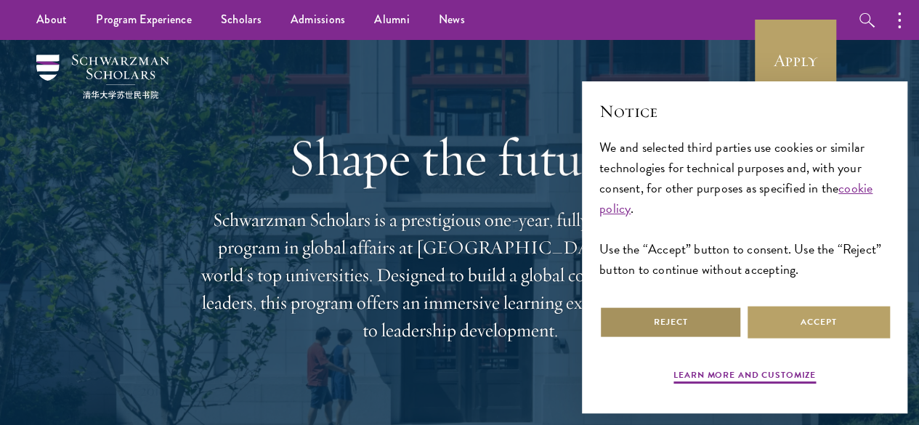
click at [700, 312] on button "Reject" at bounding box center [670, 322] width 142 height 33
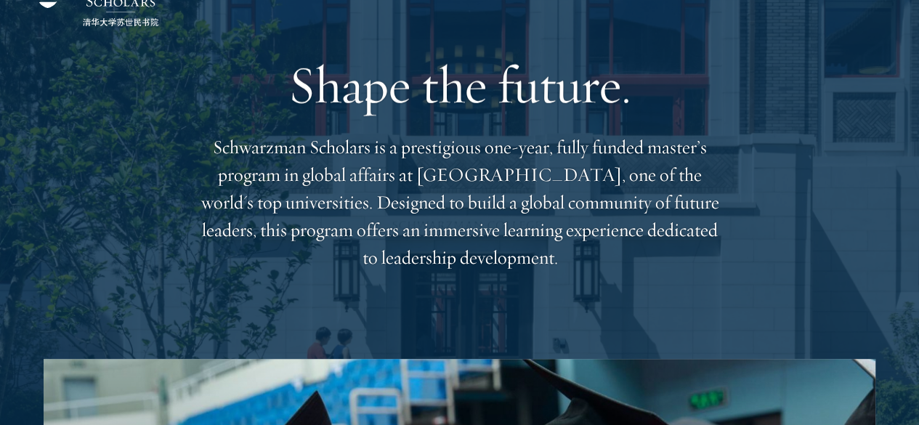
scroll to position [73, 0]
click at [565, 291] on div "Shape the future. Schwarzman Scholars is a prestigious one-year, fully funded m…" at bounding box center [459, 163] width 523 height 392
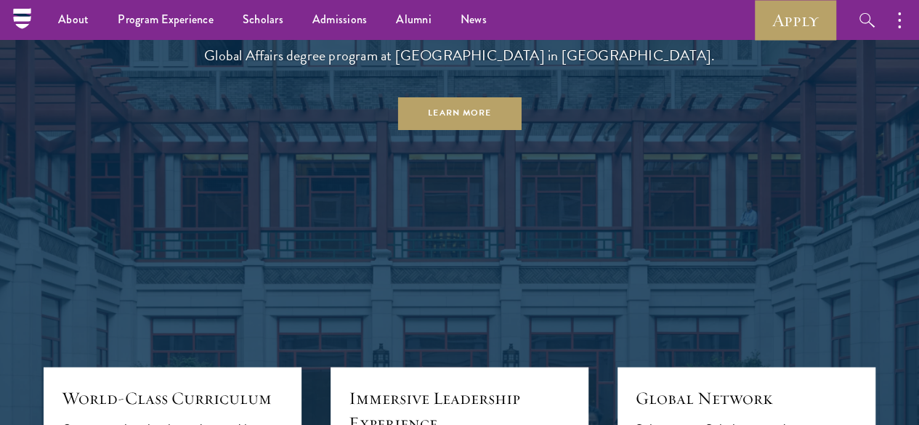
scroll to position [1231, 0]
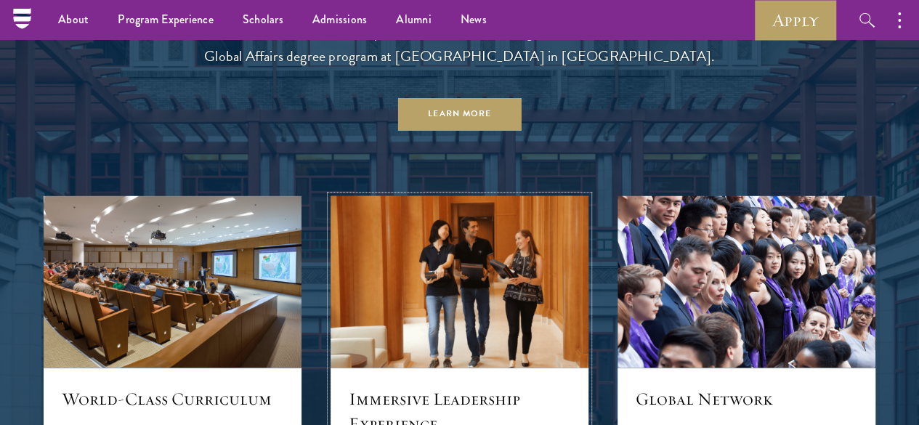
click at [565, 291] on img at bounding box center [460, 281] width 274 height 182
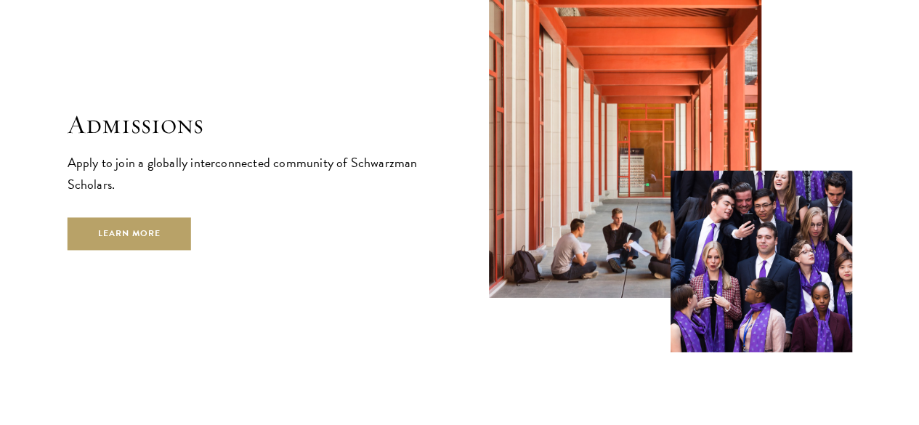
scroll to position [2278, 0]
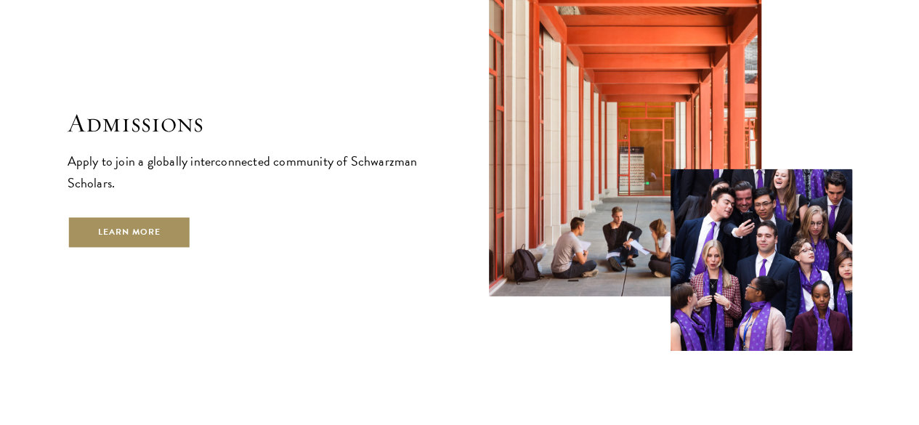
click at [192, 240] on link "Learn More" at bounding box center [130, 232] width 124 height 33
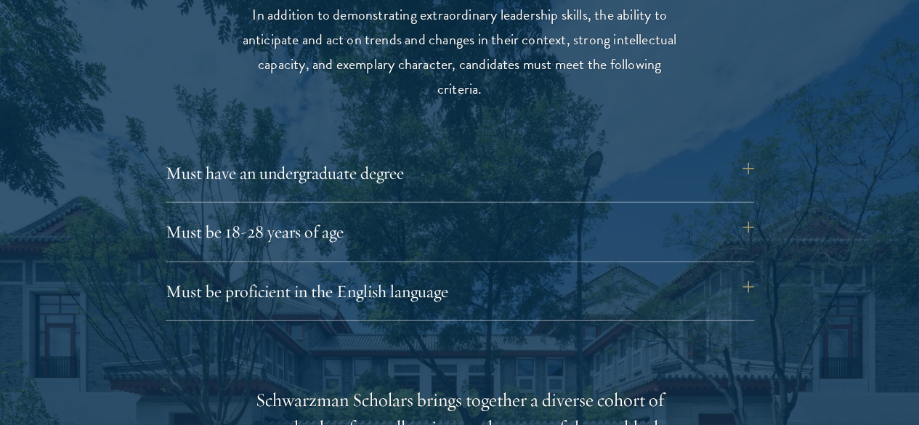
scroll to position [1932, 0]
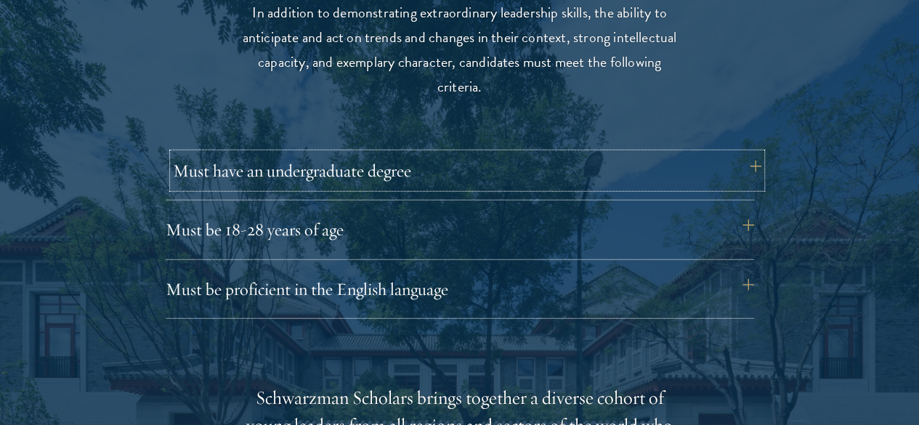
click at [222, 166] on button "Must have an undergraduate degree" at bounding box center [467, 170] width 589 height 35
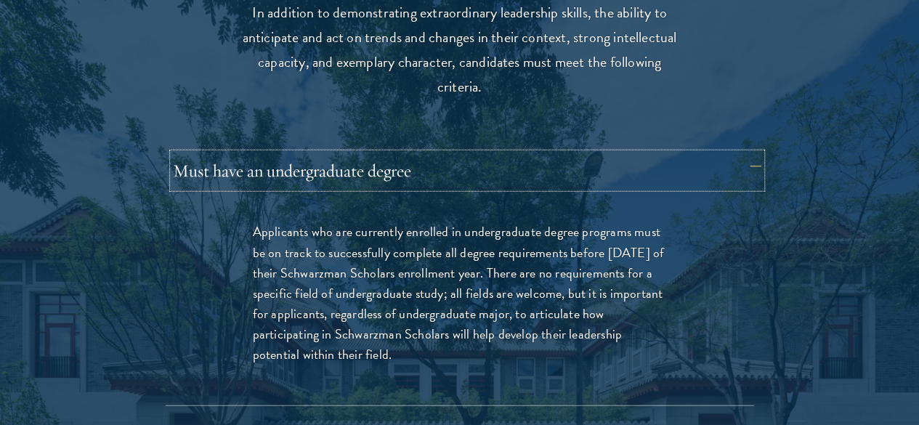
click at [222, 166] on button "Must have an undergraduate degree" at bounding box center [467, 170] width 589 height 35
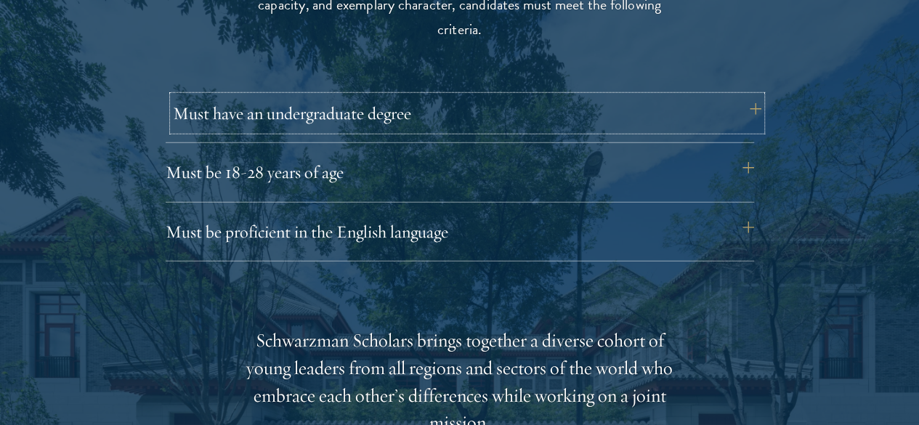
scroll to position [1997, 0]
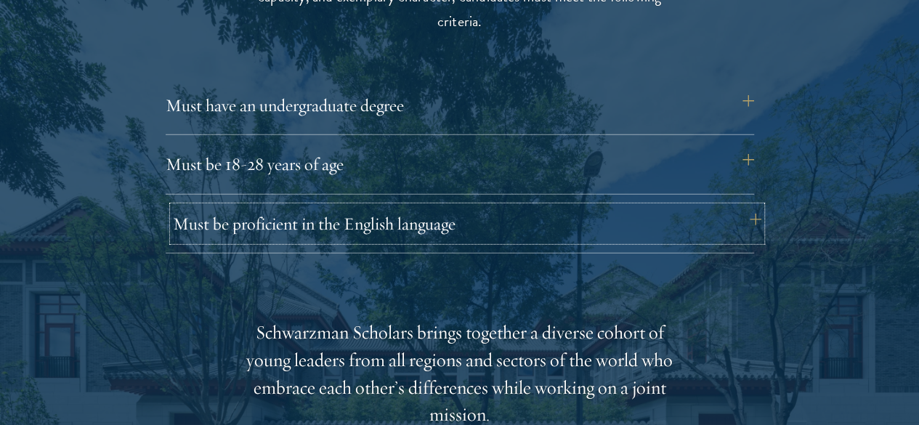
click at [222, 206] on button "Must be proficient in the English language" at bounding box center [467, 223] width 589 height 35
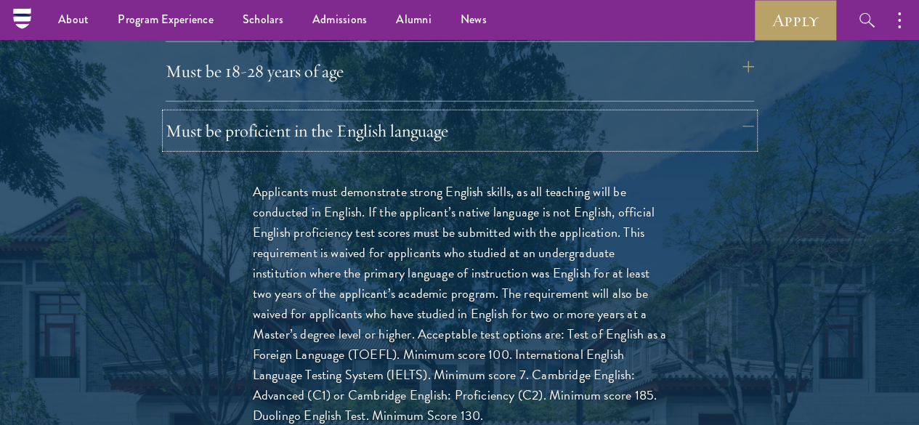
scroll to position [2086, 0]
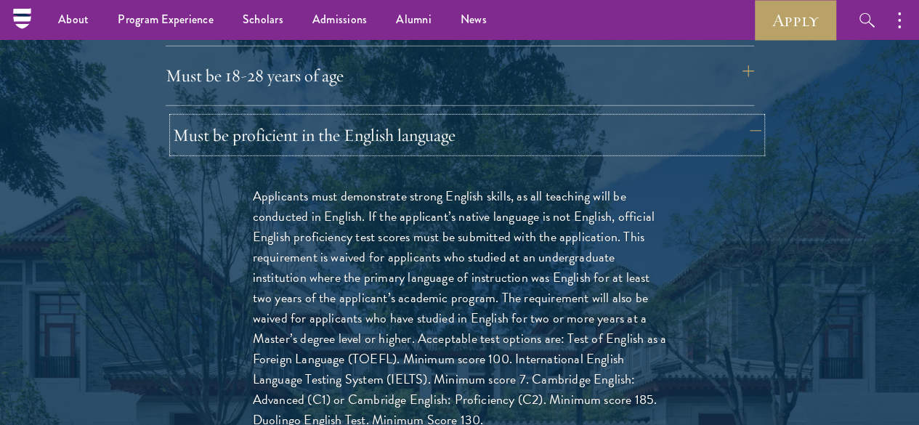
click at [346, 118] on button "Must be proficient in the English language" at bounding box center [467, 135] width 589 height 35
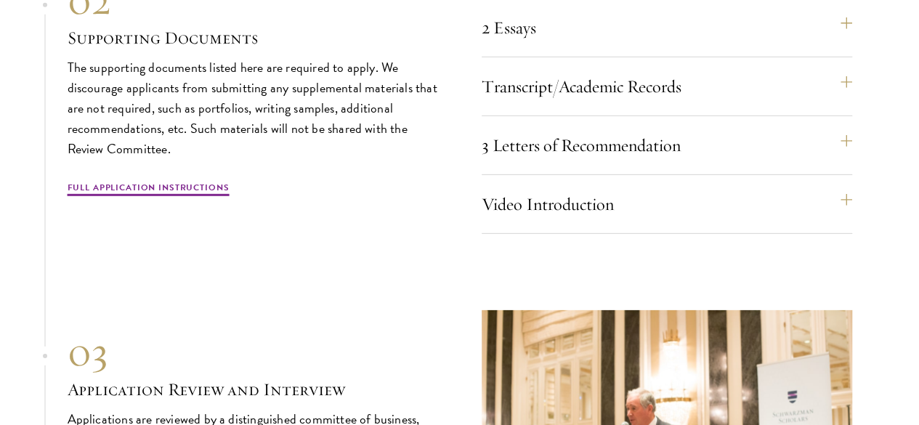
scroll to position [4885, 0]
click at [224, 158] on p "The supporting documents listed here are required to apply. We discourage appli…" at bounding box center [253, 108] width 371 height 102
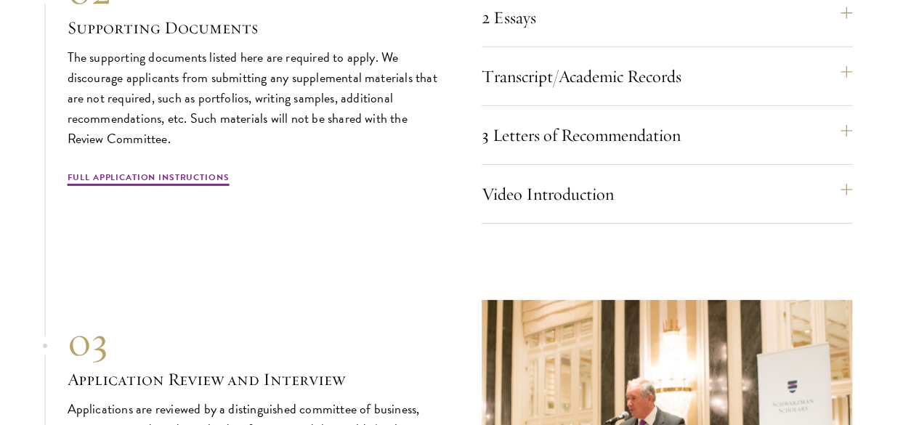
scroll to position [4895, 0]
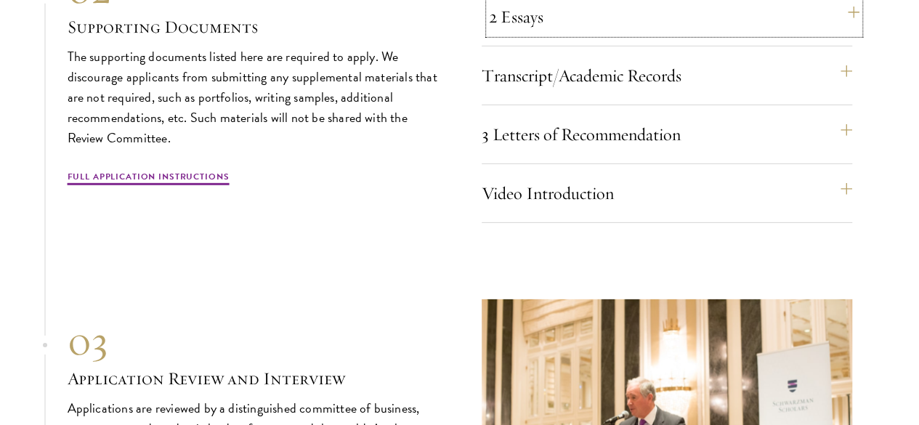
click at [603, 34] on button "2 Essays" at bounding box center [674, 16] width 371 height 35
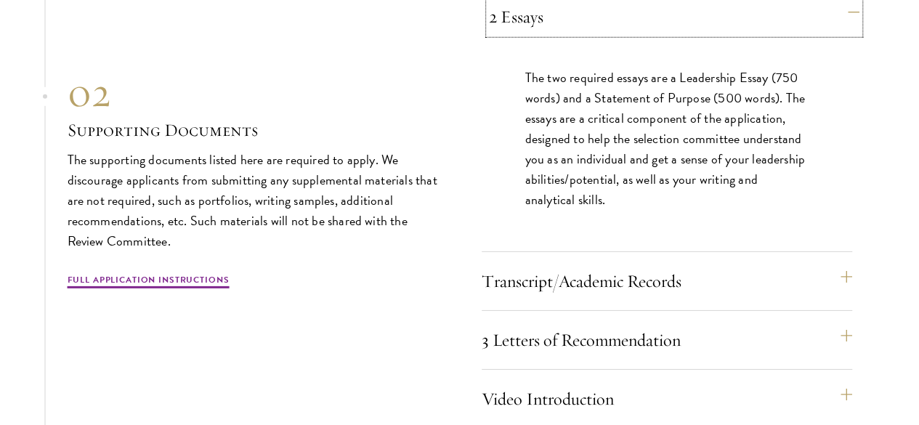
click at [603, 34] on button "2 Essays" at bounding box center [674, 16] width 371 height 35
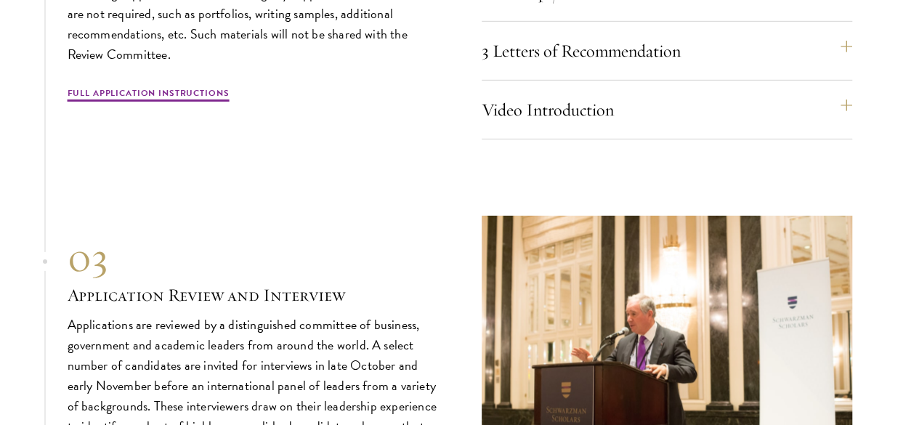
scroll to position [4979, 0]
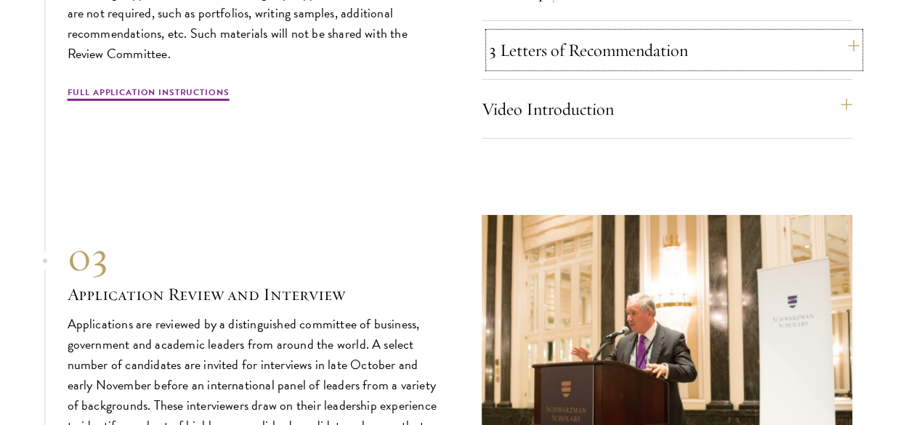
click at [606, 68] on button "3 Letters of Recommendation" at bounding box center [674, 50] width 371 height 35
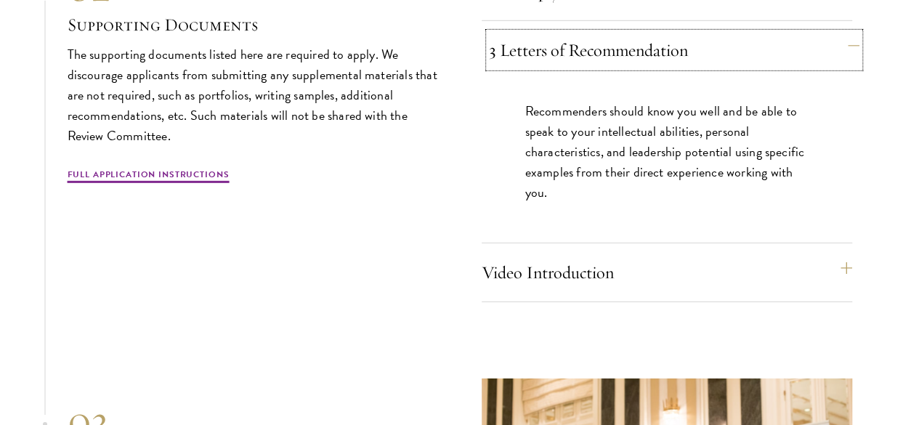
click at [606, 68] on button "3 Letters of Recommendation" at bounding box center [674, 50] width 371 height 35
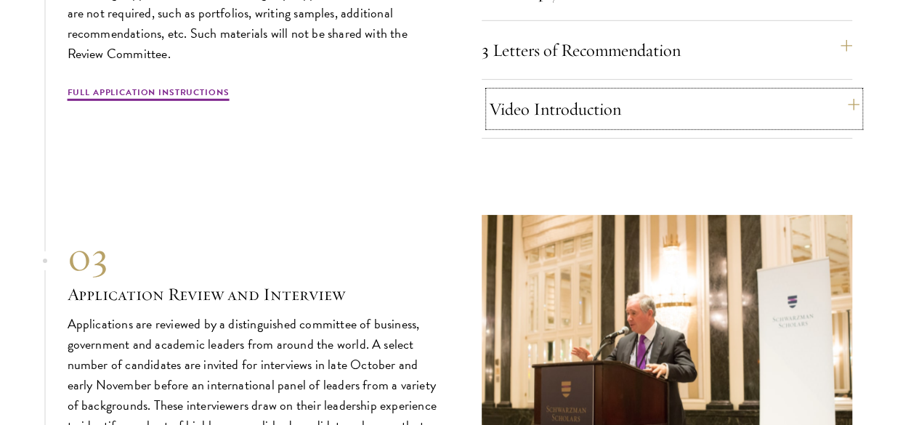
click at [604, 126] on button "Video Introduction" at bounding box center [674, 109] width 371 height 35
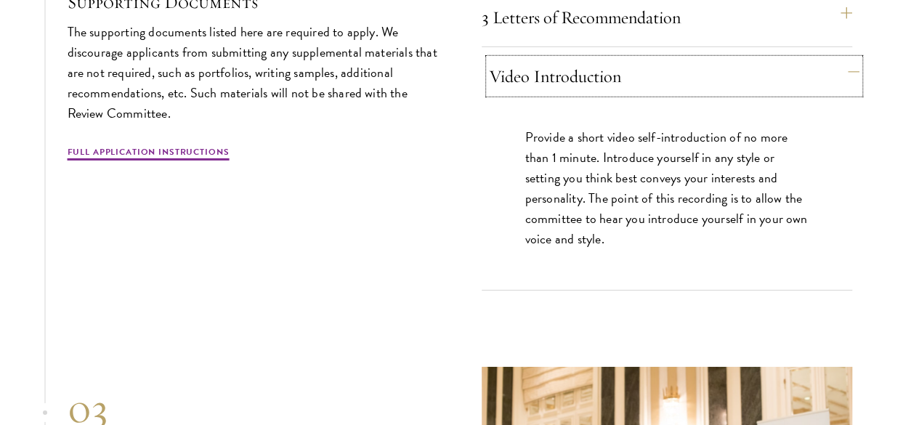
scroll to position [5013, 0]
click at [598, 214] on div "Video Introduction Provide a short video self-introduction of no more than 1 mi…" at bounding box center [667, 174] width 371 height 232
click at [589, 93] on button "Video Introduction" at bounding box center [674, 75] width 371 height 35
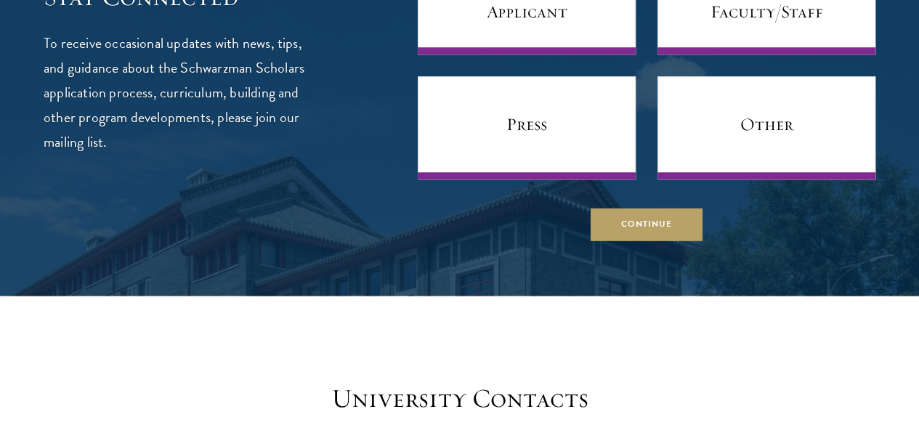
scroll to position [6072, 0]
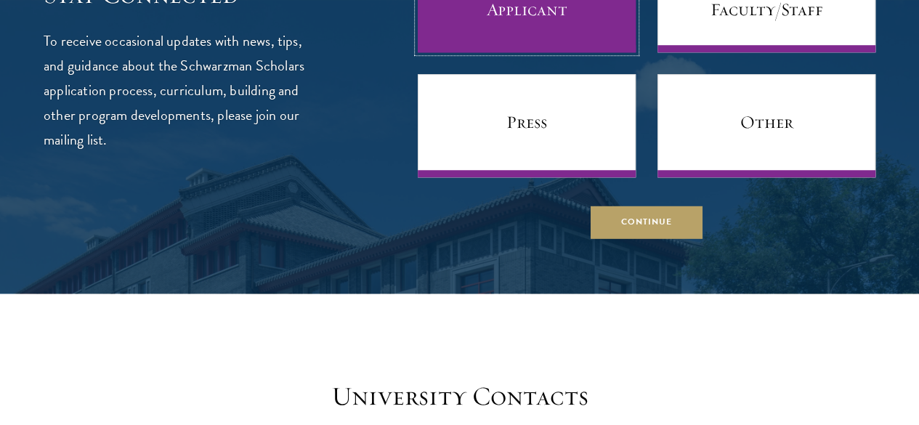
click at [484, 52] on link "Prospective Applicant" at bounding box center [527, 0] width 218 height 103
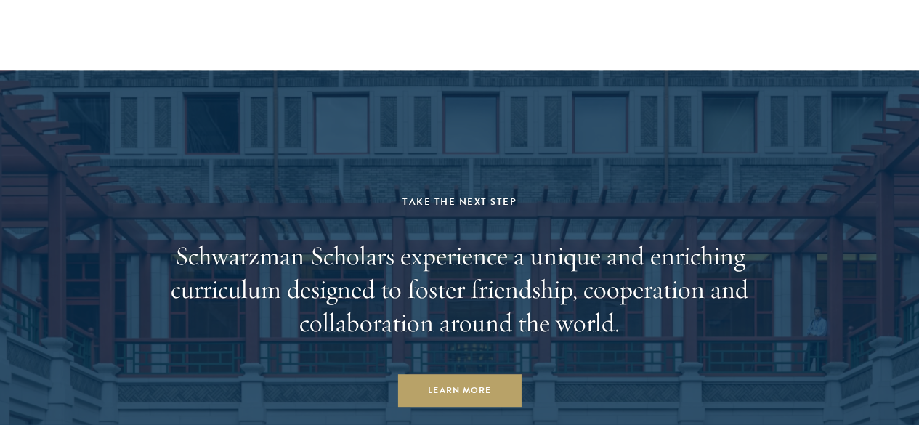
scroll to position [6961, 0]
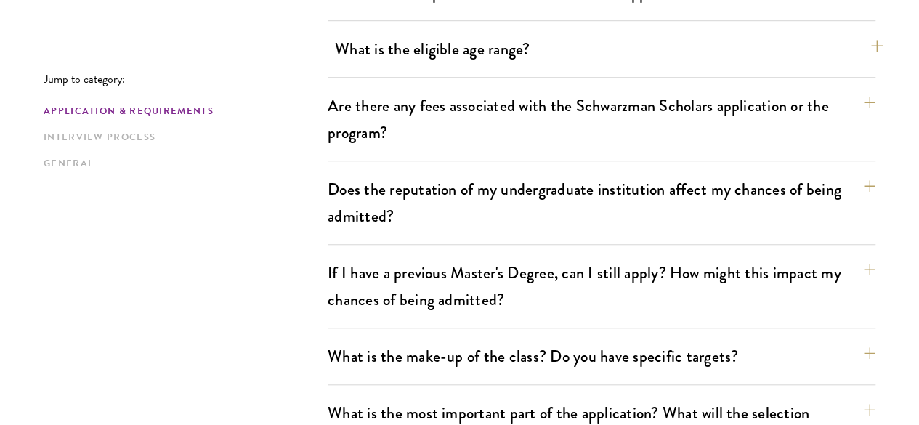
scroll to position [507, 0]
click at [450, 209] on button "Does the reputation of my undergraduate institution affect my chances of being …" at bounding box center [602, 202] width 548 height 60
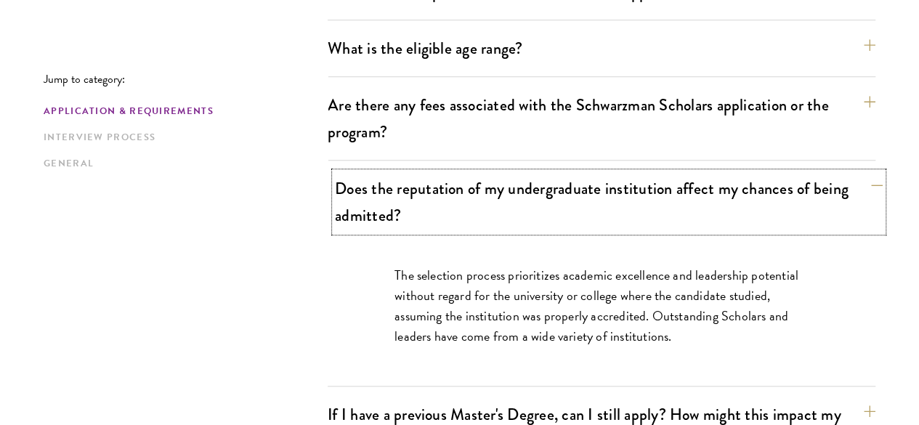
click at [450, 208] on button "Does the reputation of my undergraduate institution affect my chances of being …" at bounding box center [609, 202] width 548 height 60
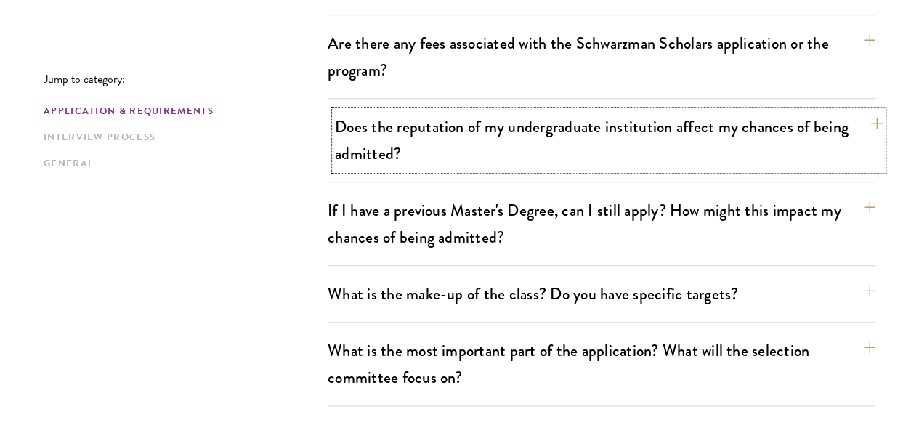
scroll to position [580, 0]
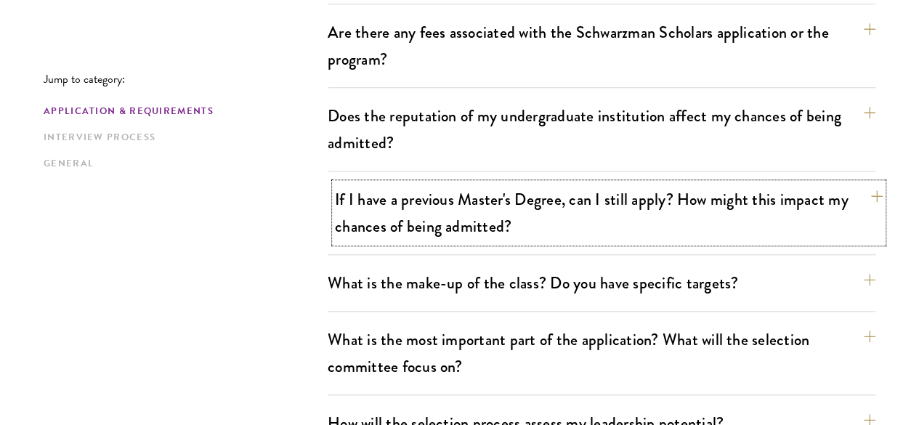
click at [450, 193] on button "If I have a previous Master's Degree, can I still apply? How might this impact …" at bounding box center [609, 213] width 548 height 60
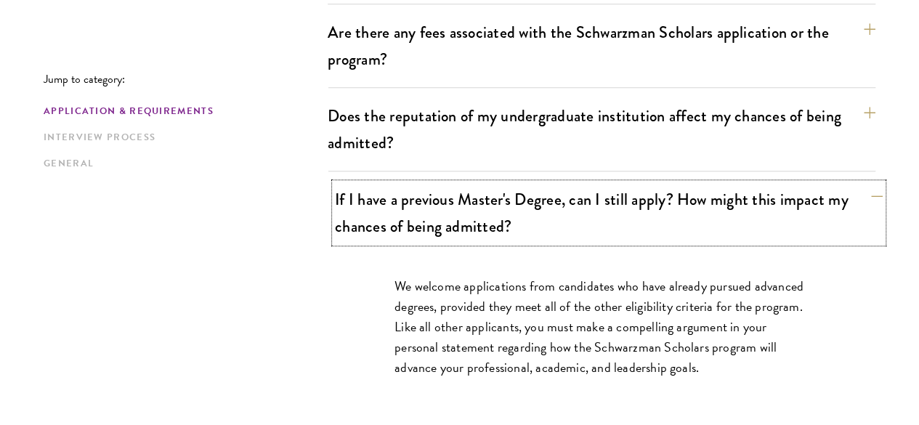
click at [450, 193] on button "If I have a previous Master's Degree, can I still apply? How might this impact …" at bounding box center [609, 213] width 548 height 60
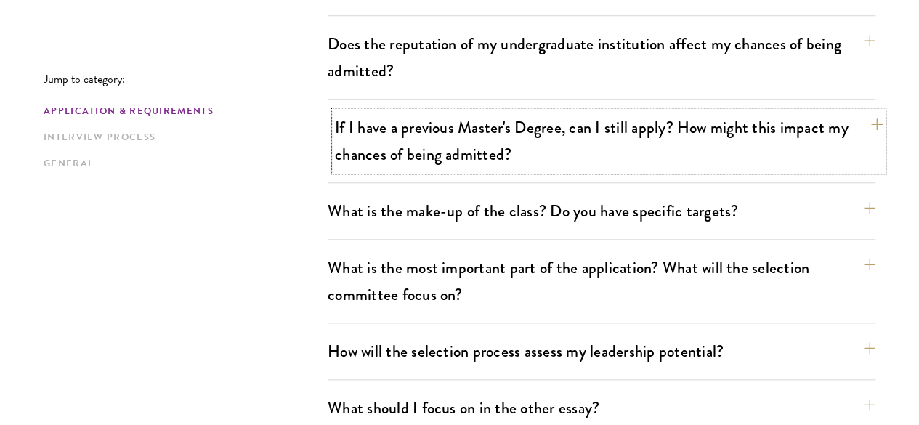
scroll to position [652, 0]
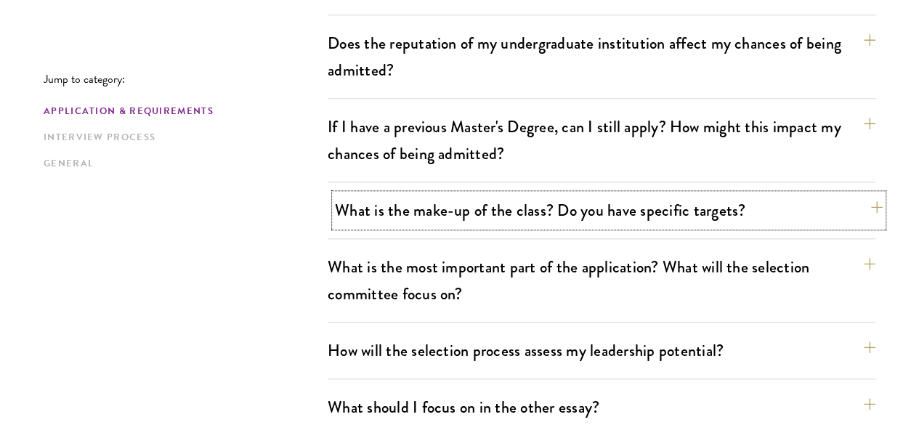
click at [450, 194] on button "What is the make-up of the class? Do you have specific targets?" at bounding box center [609, 210] width 548 height 33
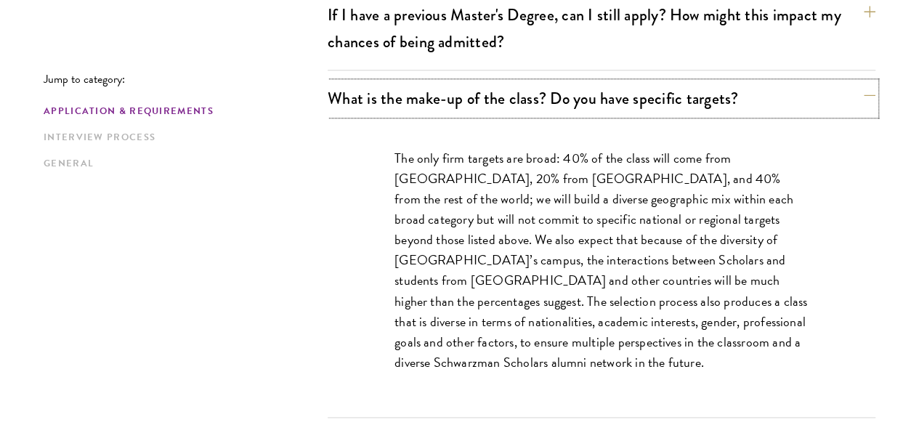
scroll to position [766, 0]
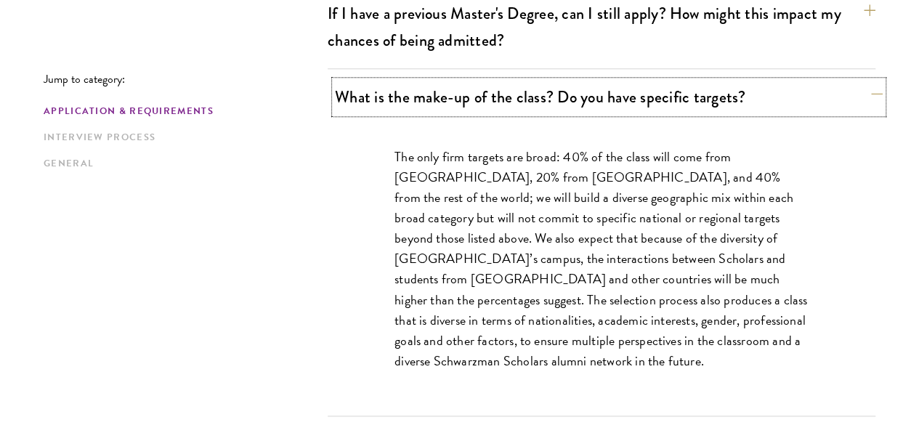
click at [514, 81] on button "What is the make-up of the class? Do you have specific targets?" at bounding box center [609, 97] width 548 height 33
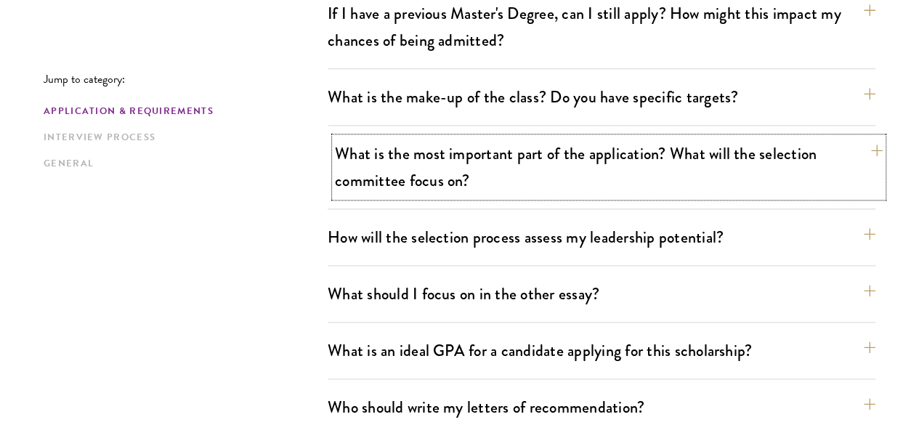
click at [515, 137] on button "What is the most important part of the application? What will the selection com…" at bounding box center [609, 167] width 548 height 60
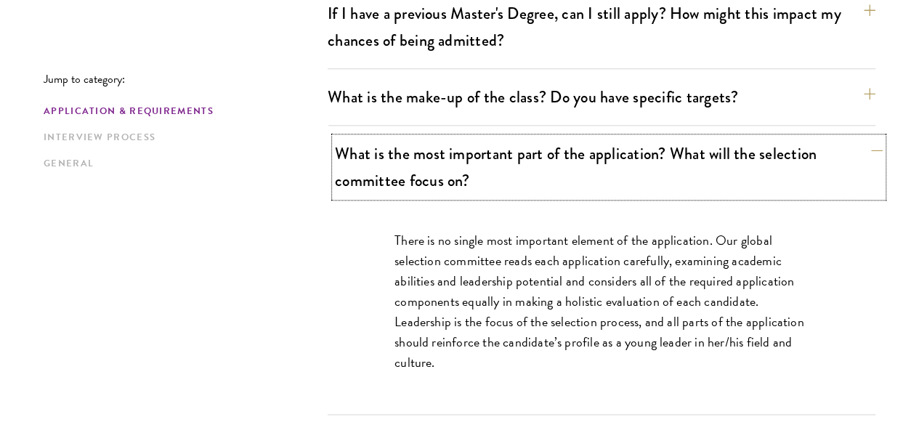
click at [515, 137] on button "What is the most important part of the application? What will the selection com…" at bounding box center [609, 167] width 548 height 60
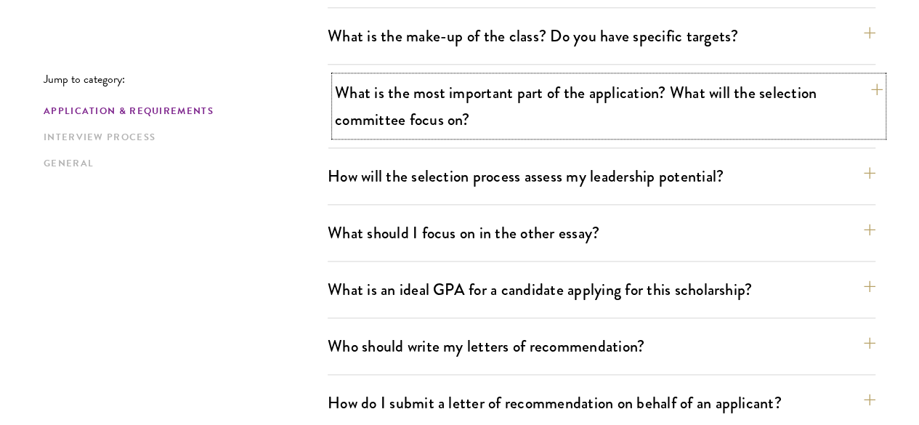
scroll to position [828, 0]
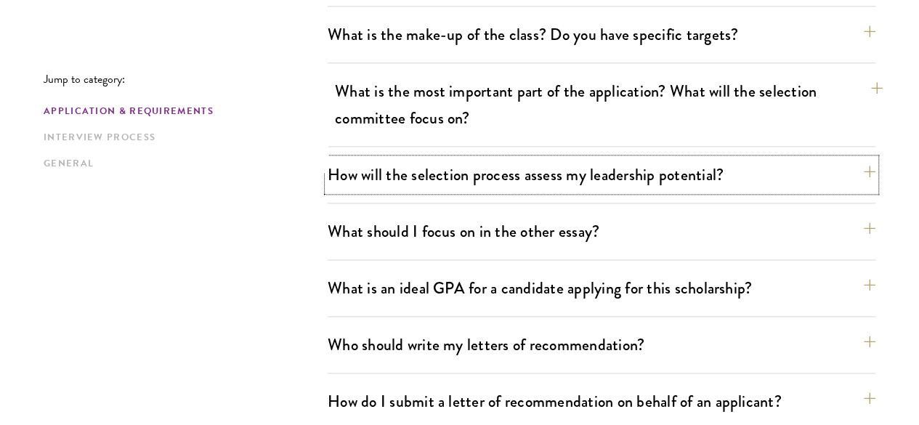
click at [515, 158] on button "How will the selection process assess my leadership potential?" at bounding box center [602, 174] width 548 height 33
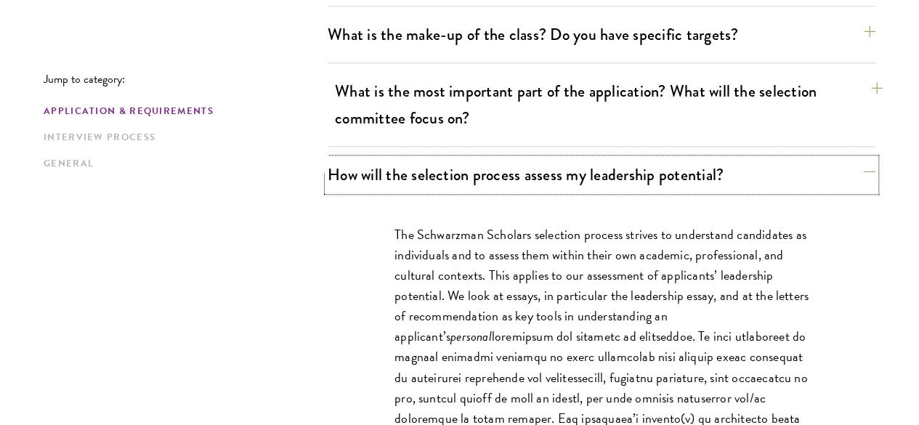
click at [515, 158] on button "How will the selection process assess my leadership potential?" at bounding box center [602, 174] width 548 height 33
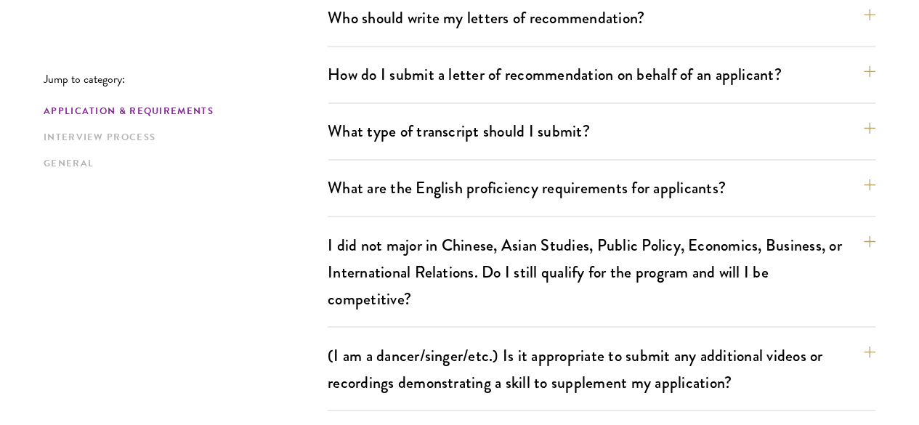
scroll to position [1156, 0]
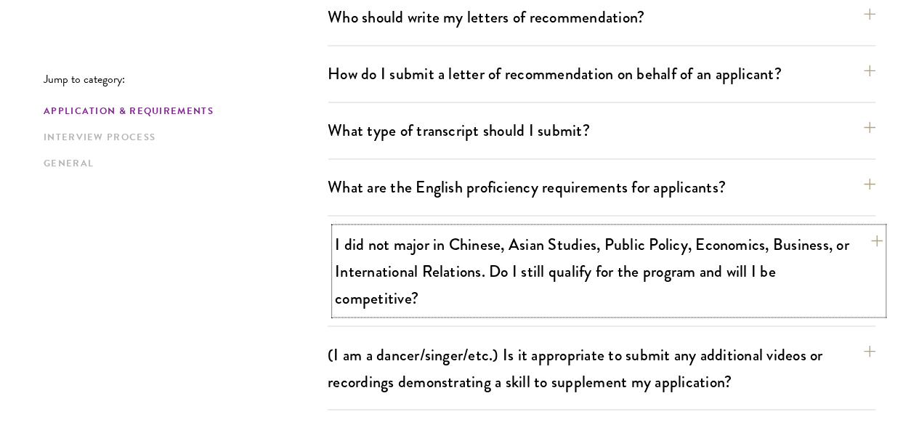
click at [536, 227] on button "I did not major in Chinese, Asian Studies, Public Policy, Economics, Business, …" at bounding box center [609, 270] width 548 height 86
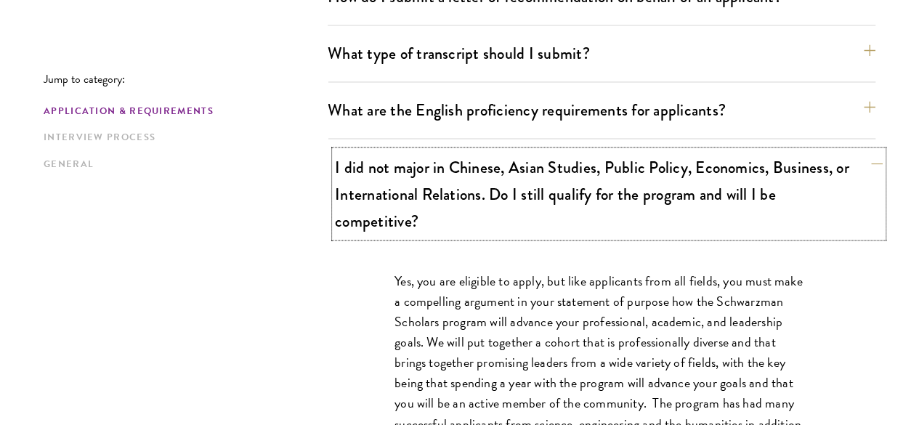
scroll to position [1234, 0]
click at [534, 150] on button "I did not major in Chinese, Asian Studies, Public Policy, Economics, Business, …" at bounding box center [609, 193] width 548 height 86
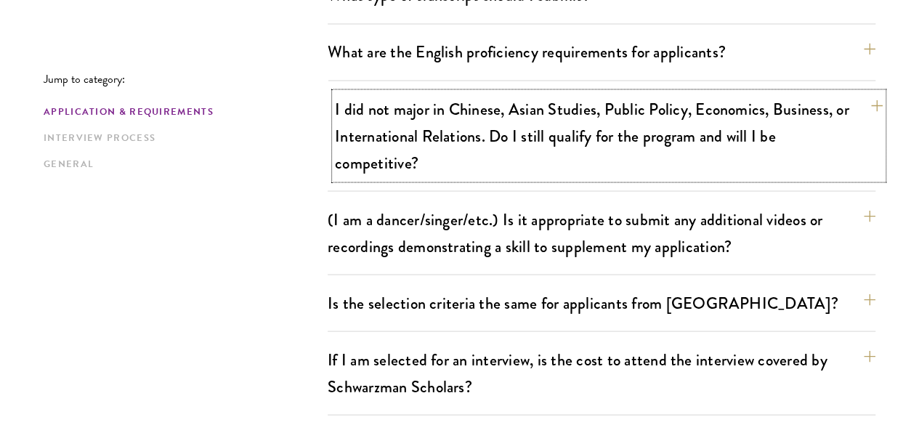
scroll to position [1292, 0]
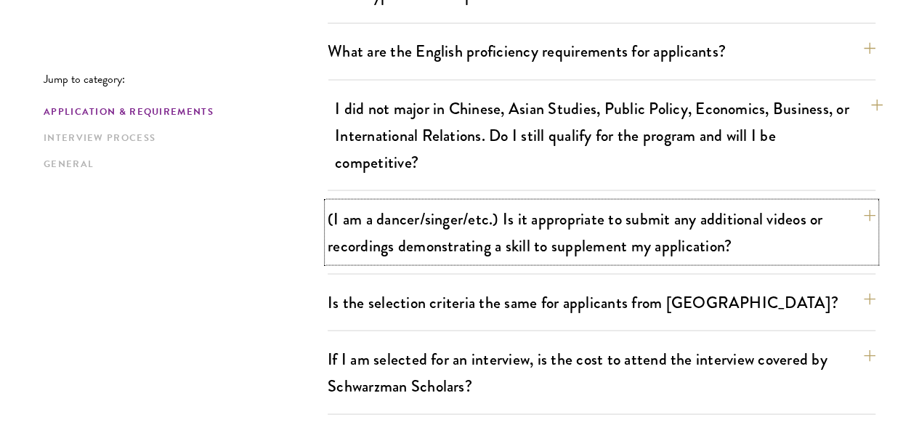
click at [534, 202] on button "(I am a dancer/singer/etc.) Is it appropriate to submit any additional videos o…" at bounding box center [602, 232] width 548 height 60
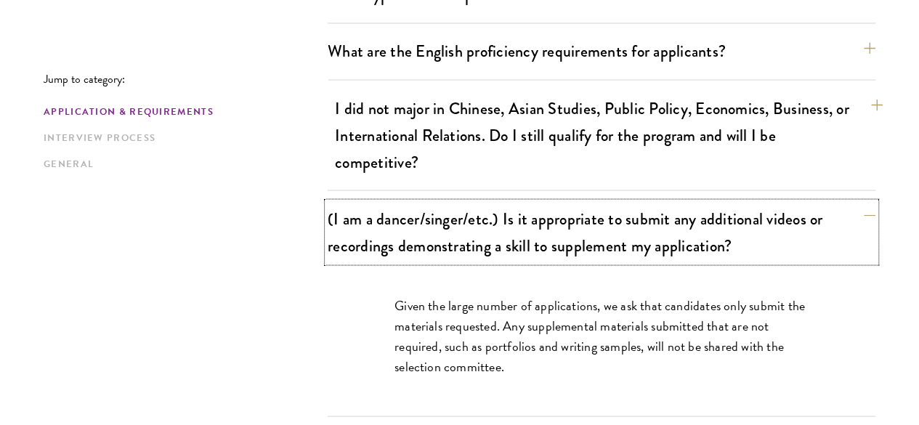
click at [534, 202] on button "(I am a dancer/singer/etc.) Is it appropriate to submit any additional videos o…" at bounding box center [602, 232] width 548 height 60
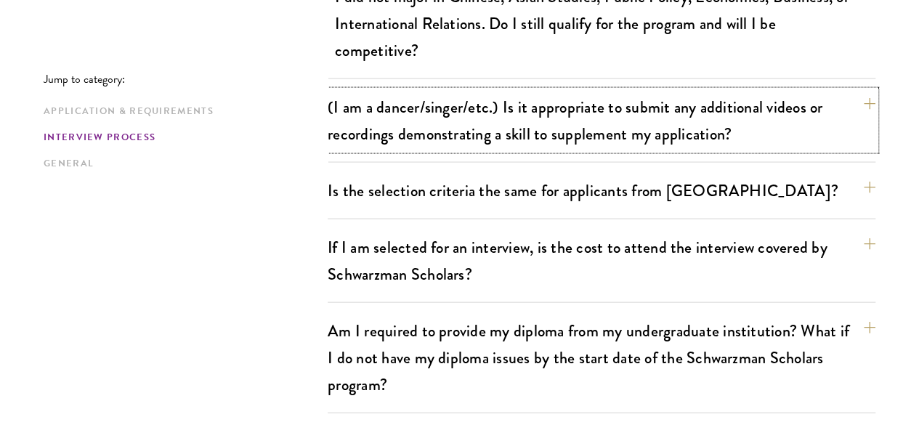
scroll to position [1404, 0]
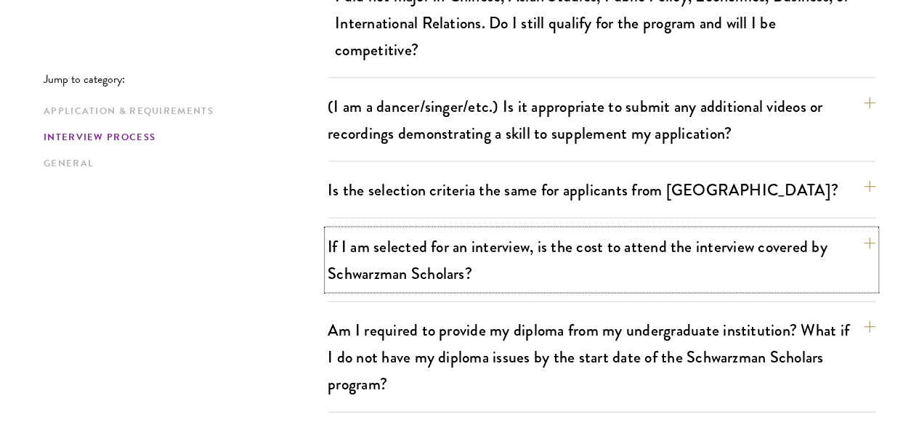
click at [534, 230] on button "If I am selected for an interview, is the cost to attend the interview covered …" at bounding box center [602, 260] width 548 height 60
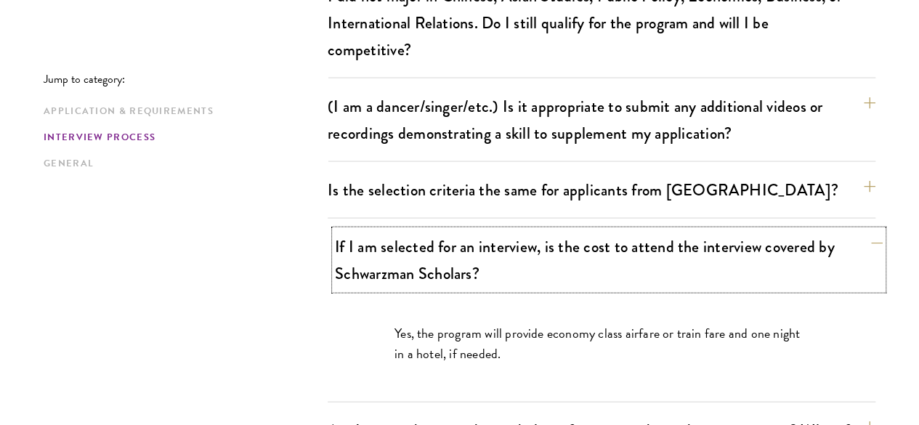
click at [581, 230] on button "If I am selected for an interview, is the cost to attend the interview covered …" at bounding box center [609, 260] width 548 height 60
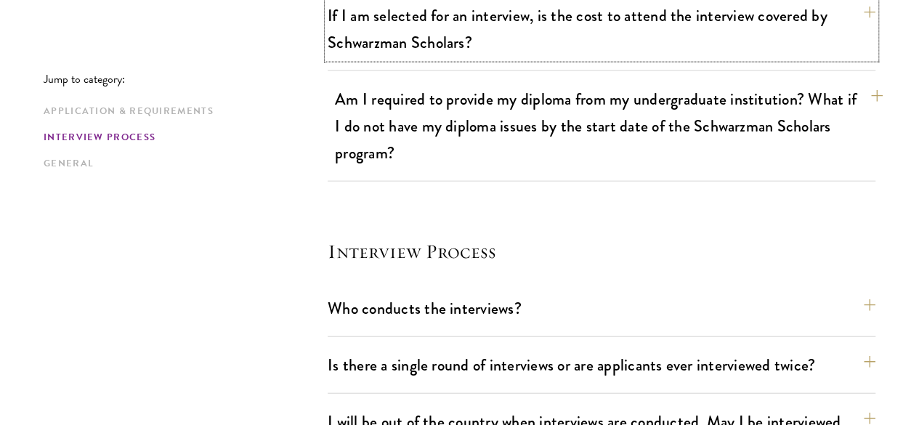
scroll to position [1636, 0]
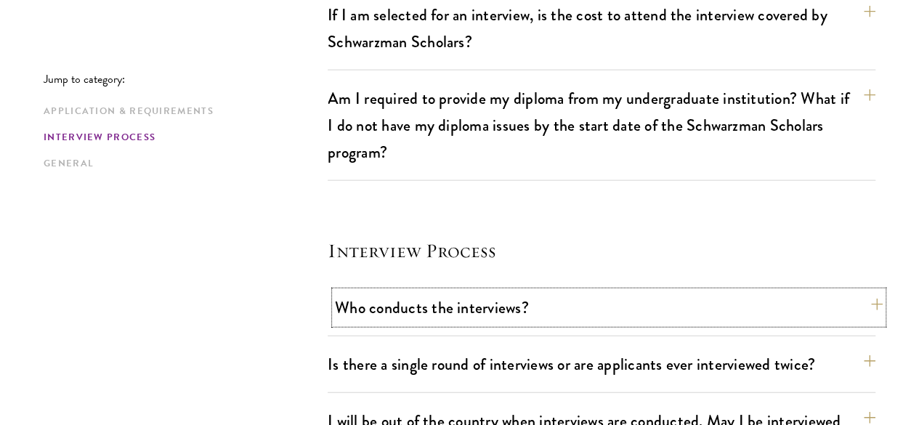
click at [587, 291] on button "Who conducts the interviews?" at bounding box center [609, 307] width 548 height 33
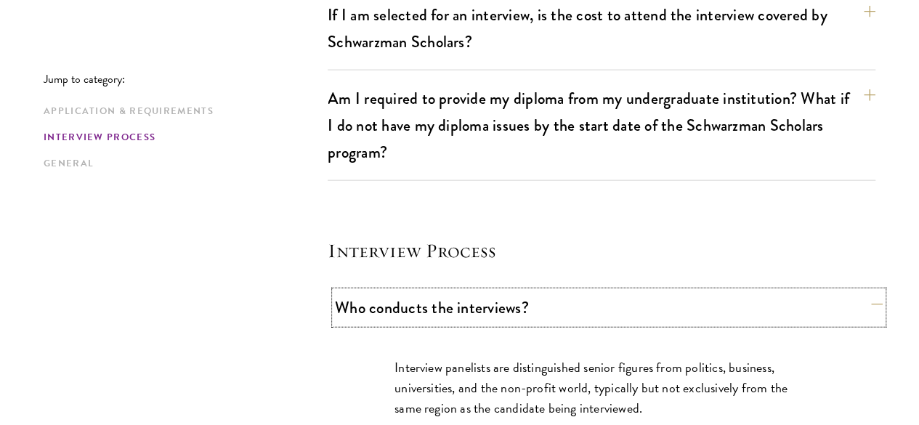
click at [587, 291] on button "Who conducts the interviews?" at bounding box center [609, 307] width 548 height 33
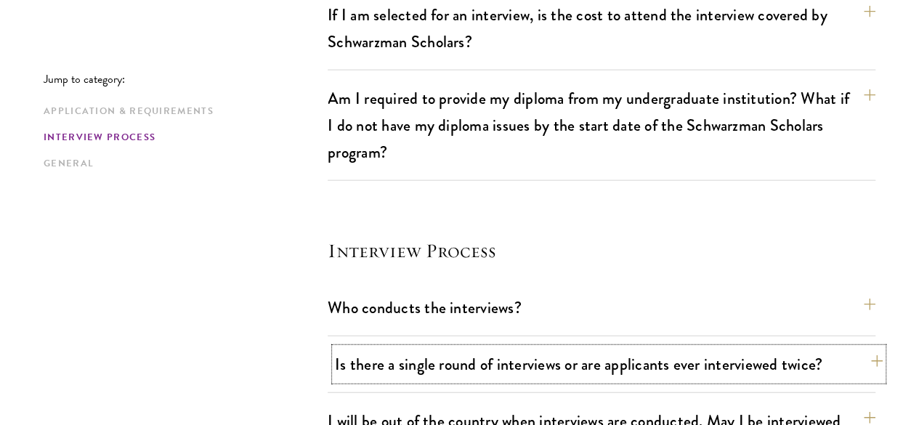
click at [609, 348] on button "Is there a single round of interviews or are applicants ever interviewed twice?" at bounding box center [609, 364] width 548 height 33
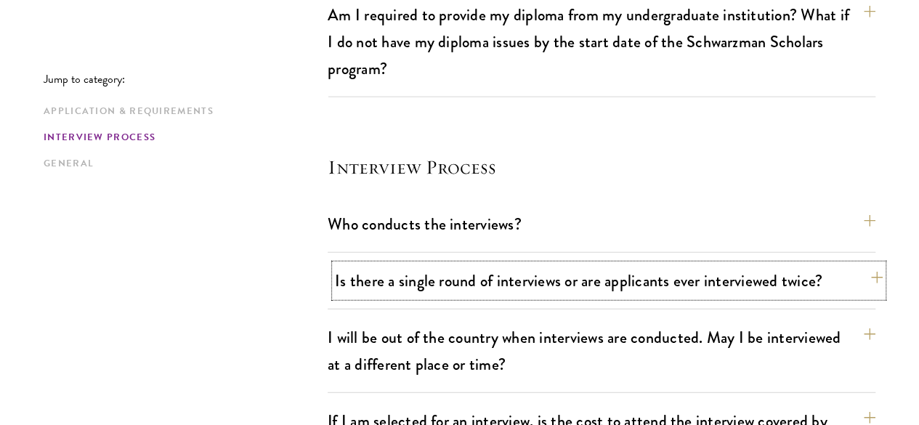
scroll to position [1720, 0]
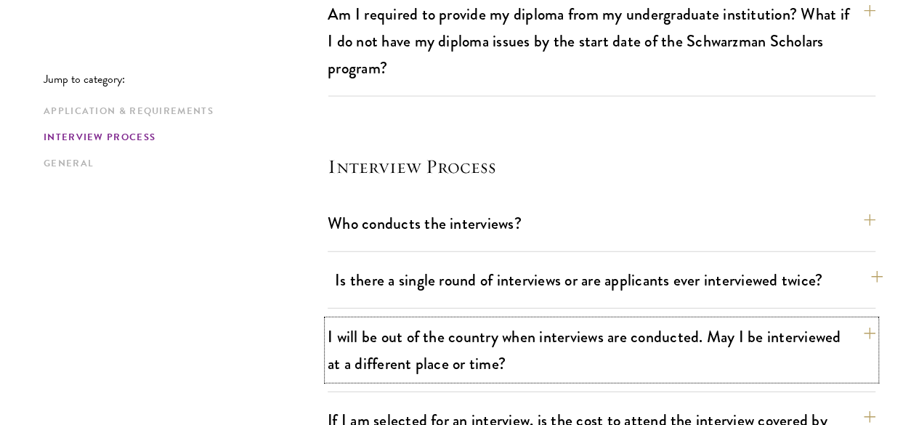
click at [609, 320] on button "I will be out of the country when interviews are conducted. May I be interviewe…" at bounding box center [602, 350] width 548 height 60
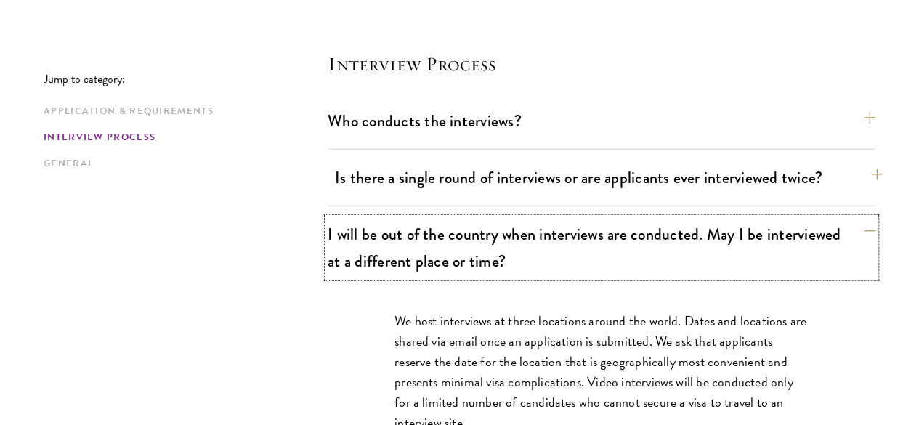
scroll to position [1823, 0]
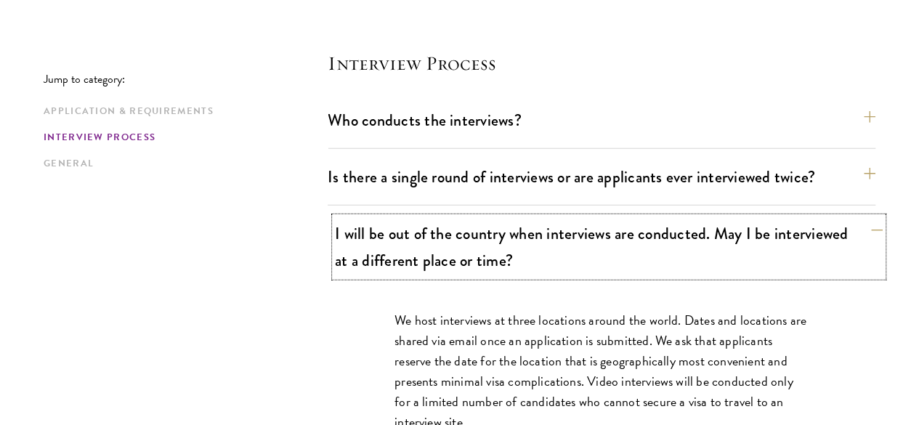
click at [612, 217] on button "I will be out of the country when interviews are conducted. May I be interviewe…" at bounding box center [609, 247] width 548 height 60
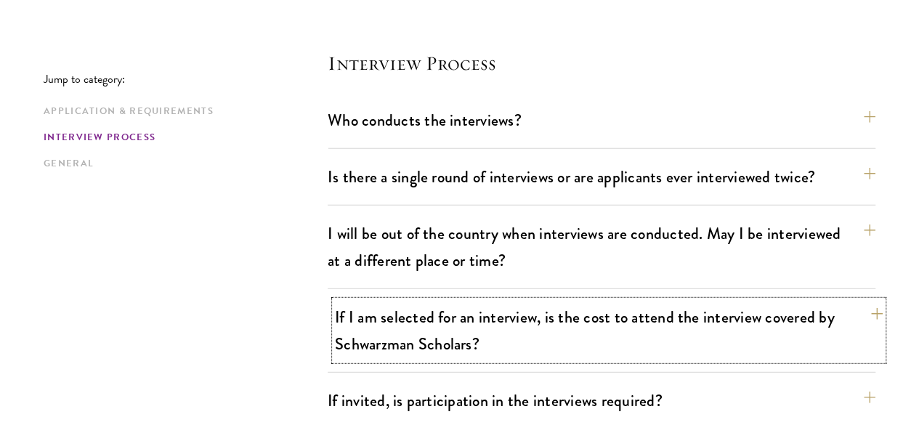
click at [601, 301] on button "If I am selected for an interview, is the cost to attend the interview covered …" at bounding box center [609, 331] width 548 height 60
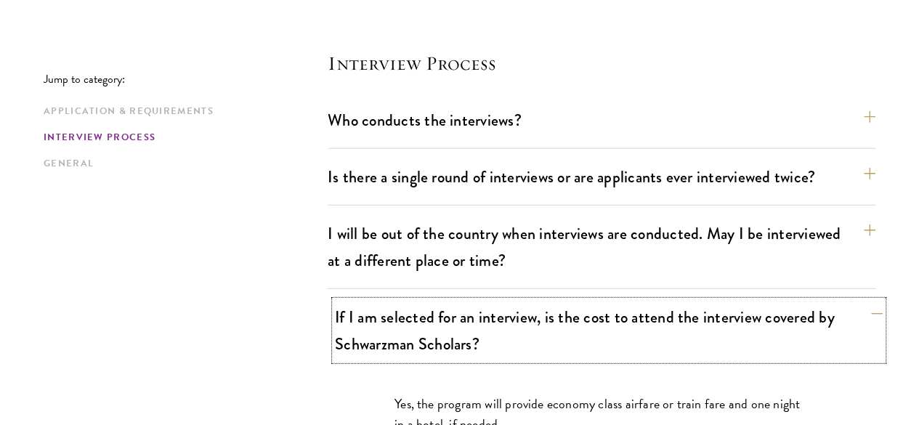
click at [601, 301] on button "If I am selected for an interview, is the cost to attend the interview covered …" at bounding box center [609, 331] width 548 height 60
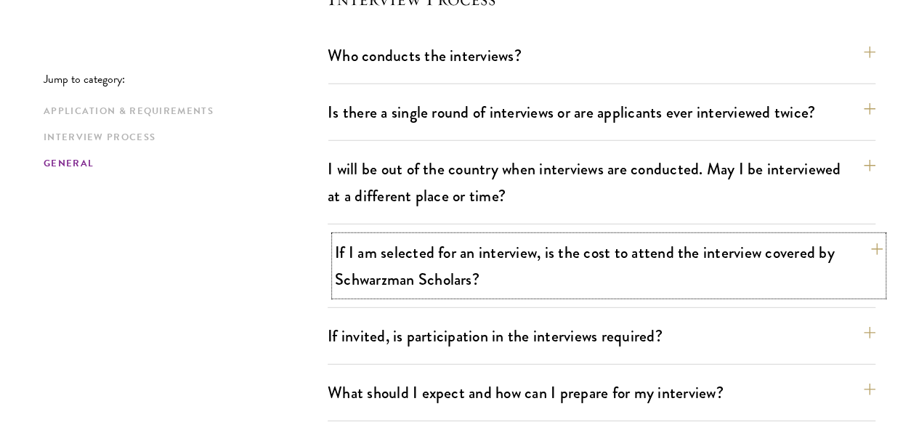
scroll to position [1888, 0]
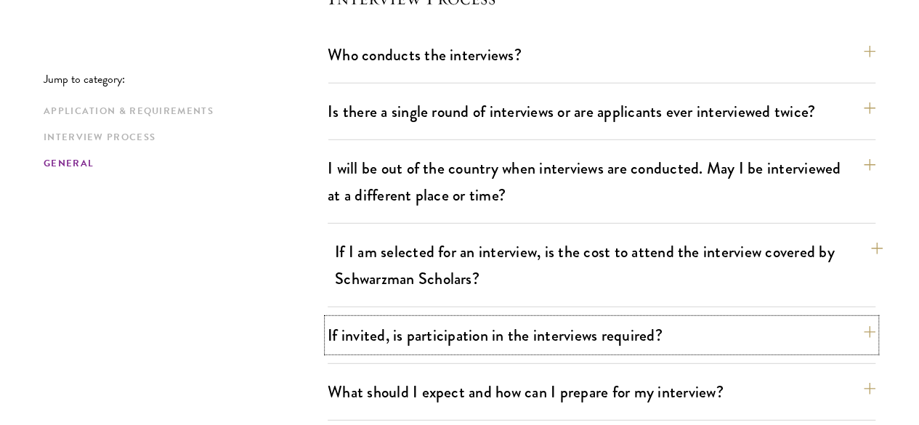
click at [601, 319] on button "If invited, is participation in the interviews required?" at bounding box center [602, 335] width 548 height 33
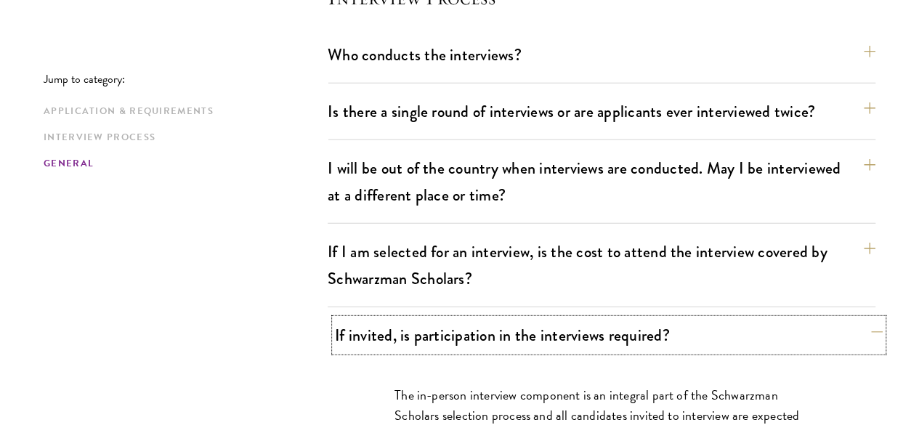
click at [596, 319] on button "If invited, is participation in the interviews required?" at bounding box center [609, 335] width 548 height 33
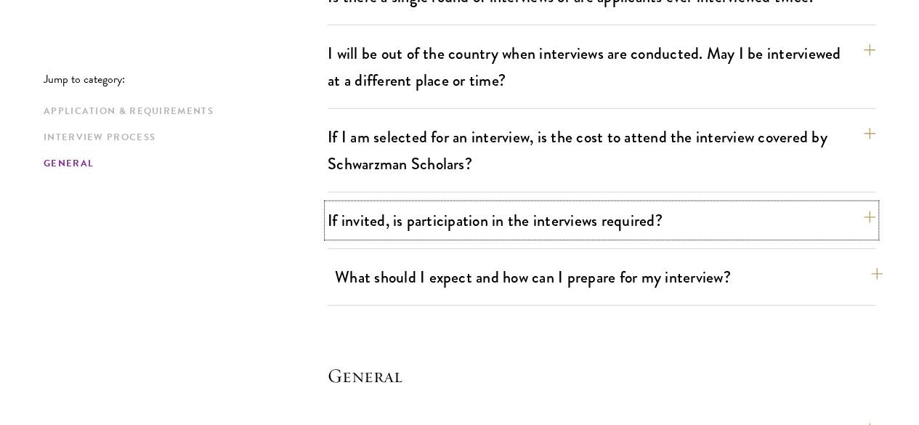
scroll to position [2026, 0]
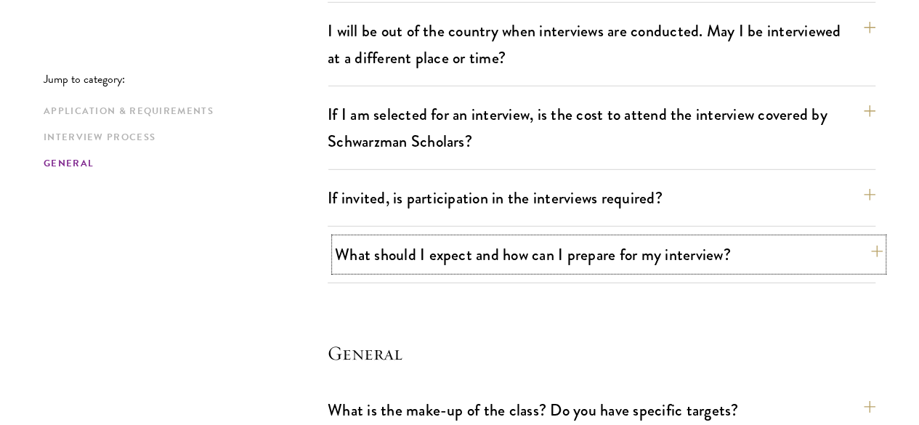
click at [613, 238] on button "What should I expect and how can I prepare for my interview?" at bounding box center [609, 254] width 548 height 33
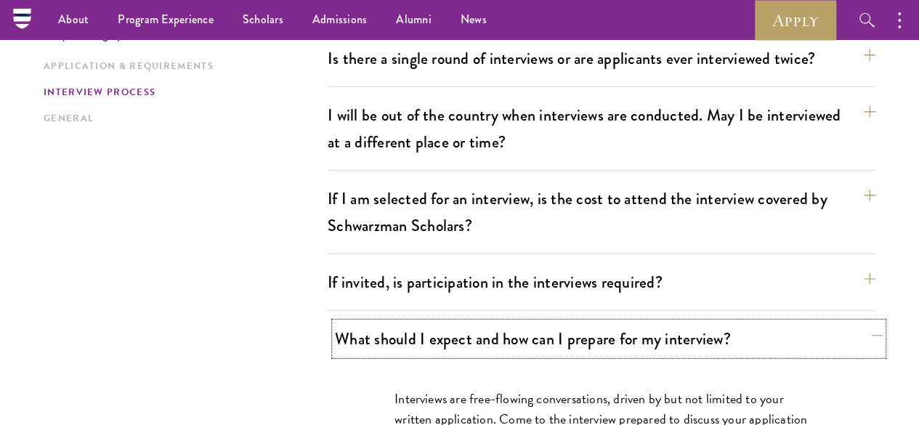
scroll to position [1941, 0]
click at [609, 323] on button "What should I expect and how can I prepare for my interview?" at bounding box center [609, 339] width 548 height 33
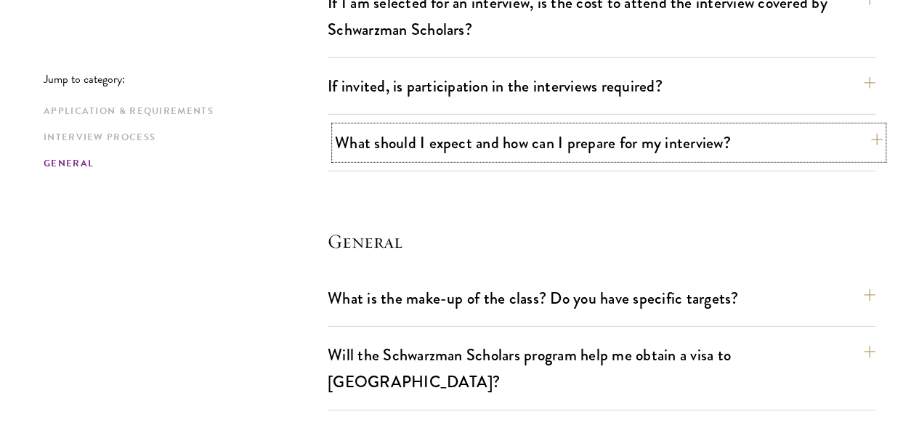
scroll to position [2138, 0]
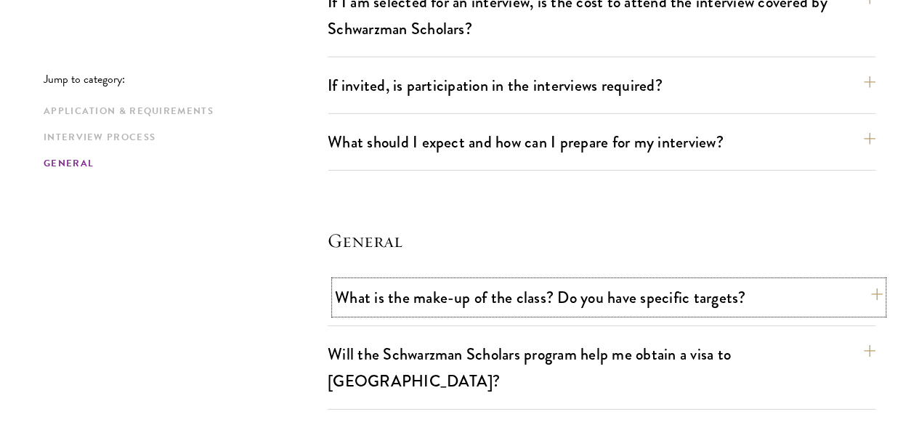
click at [657, 281] on button "What is the make-up of the class? Do you have specific targets?" at bounding box center [609, 297] width 548 height 33
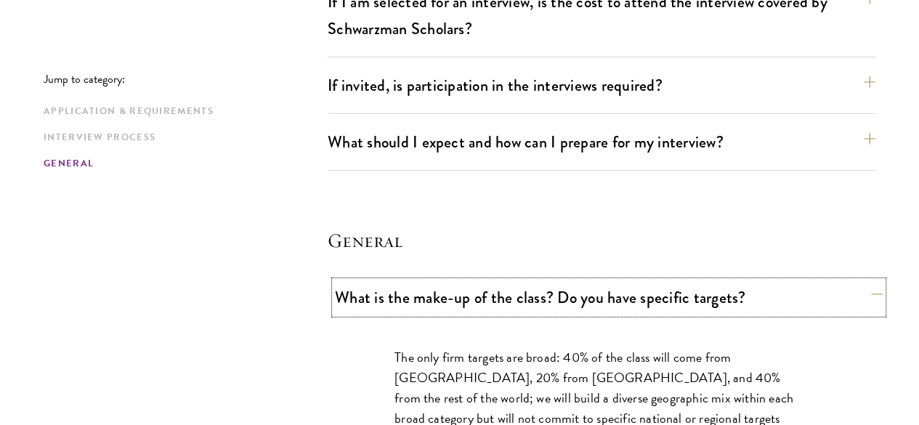
click at [657, 281] on button "What is the make-up of the class? Do you have specific targets?" at bounding box center [609, 297] width 548 height 33
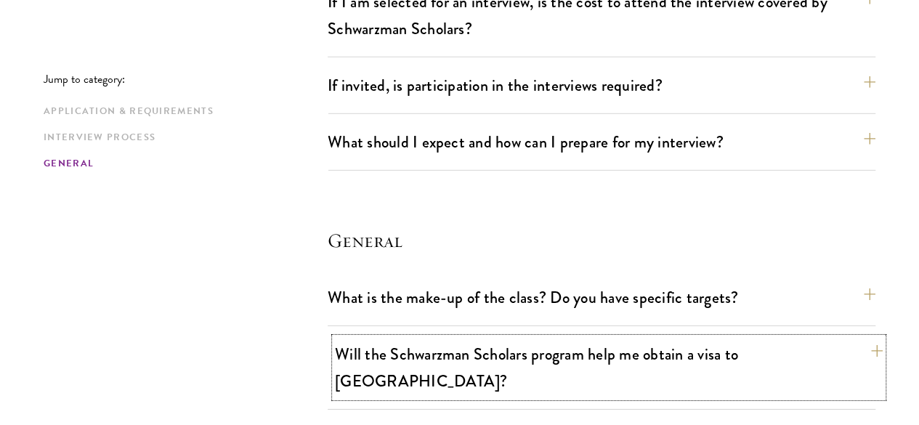
click at [645, 338] on button "Will the Schwarzman Scholars program help me obtain a visa to China?" at bounding box center [609, 368] width 548 height 60
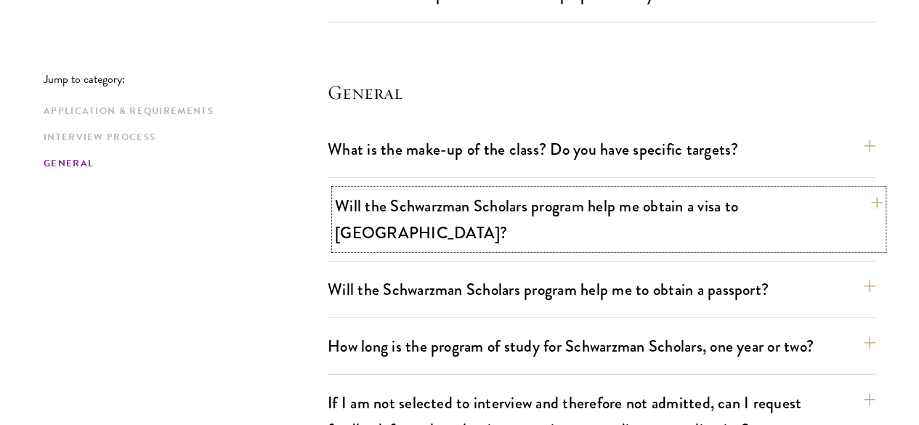
scroll to position [2287, 0]
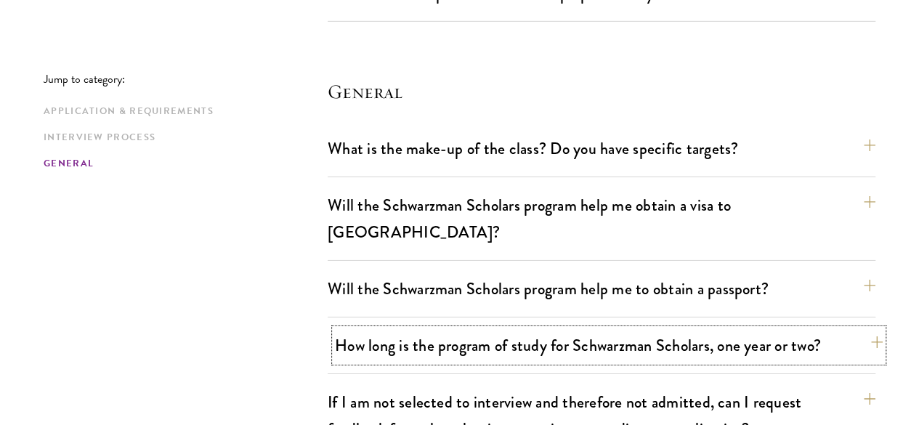
click at [645, 329] on button "How long is the program of study for Schwarzman Scholars, one year or two?" at bounding box center [609, 345] width 548 height 33
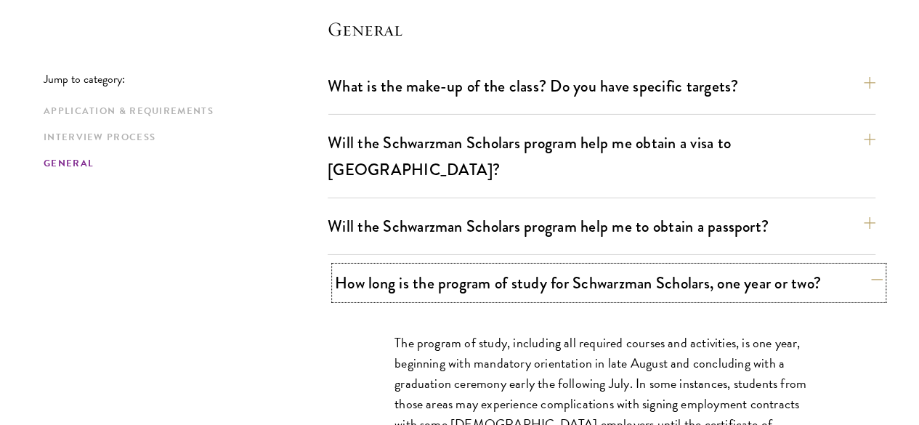
scroll to position [2350, 0]
click at [650, 266] on button "How long is the program of study for Schwarzman Scholars, one year or two?" at bounding box center [609, 282] width 548 height 33
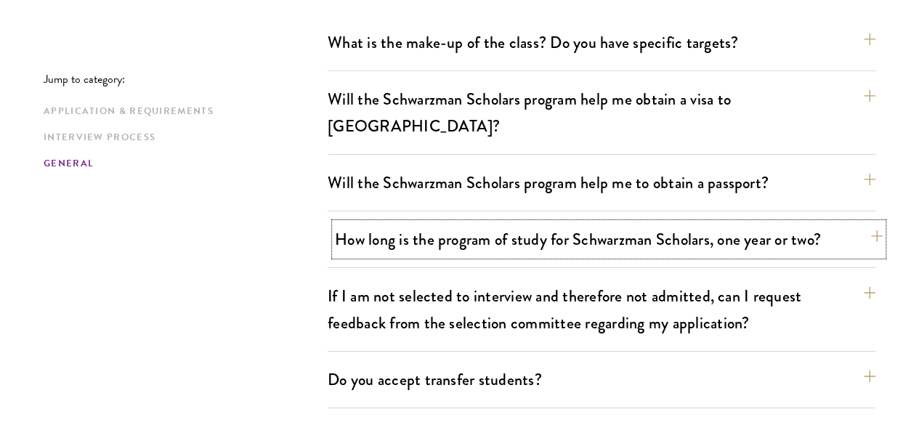
scroll to position [2394, 0]
click at [650, 279] on button "If I am not selected to interview and therefore not admitted, can I request fee…" at bounding box center [602, 309] width 548 height 60
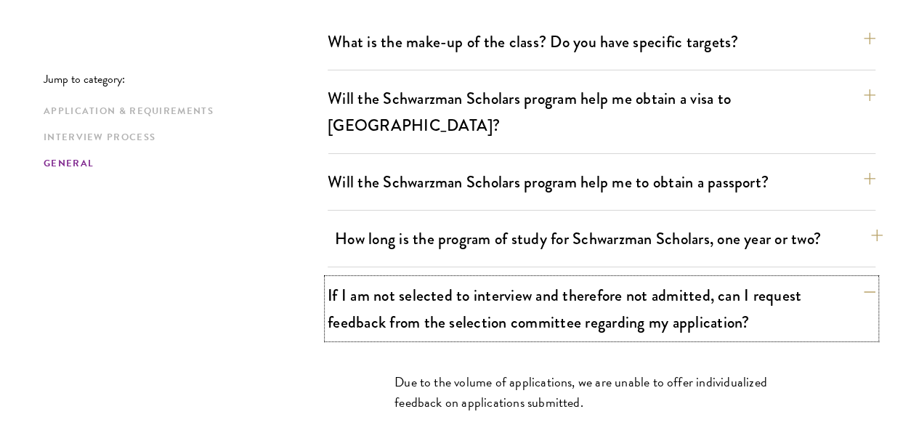
click at [650, 279] on button "If I am not selected to interview and therefore not admitted, can I request fee…" at bounding box center [602, 309] width 548 height 60
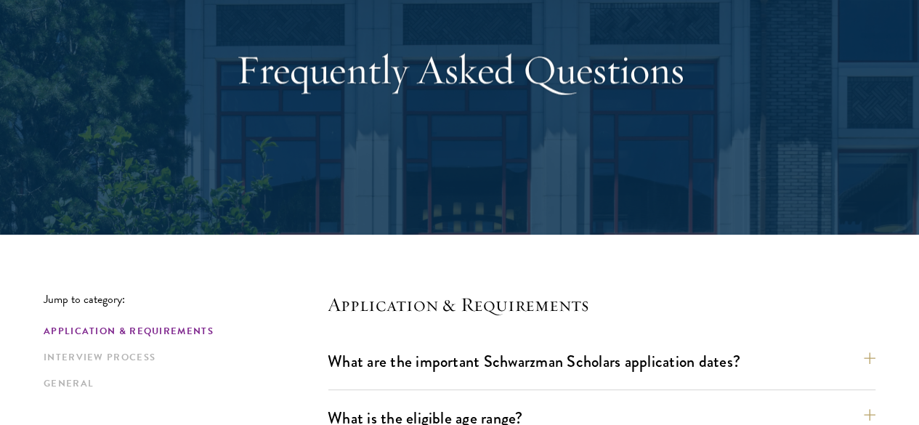
scroll to position [0, 0]
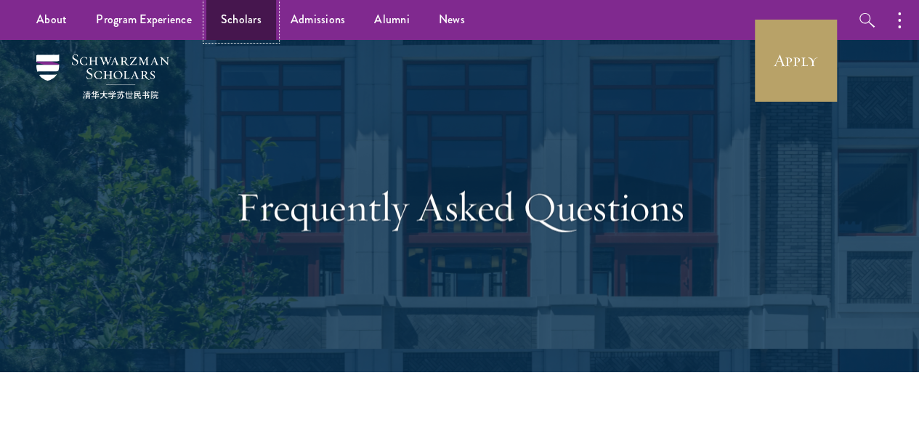
click at [245, 21] on link "Scholars" at bounding box center [241, 20] width 70 height 40
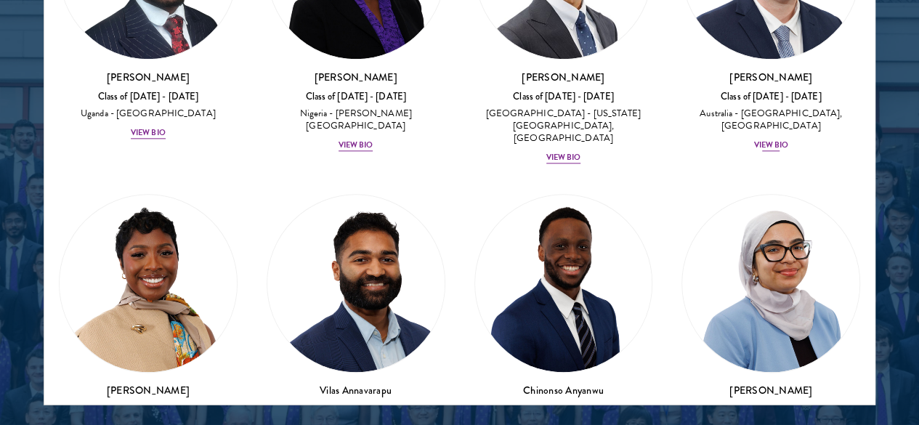
scroll to position [764, 0]
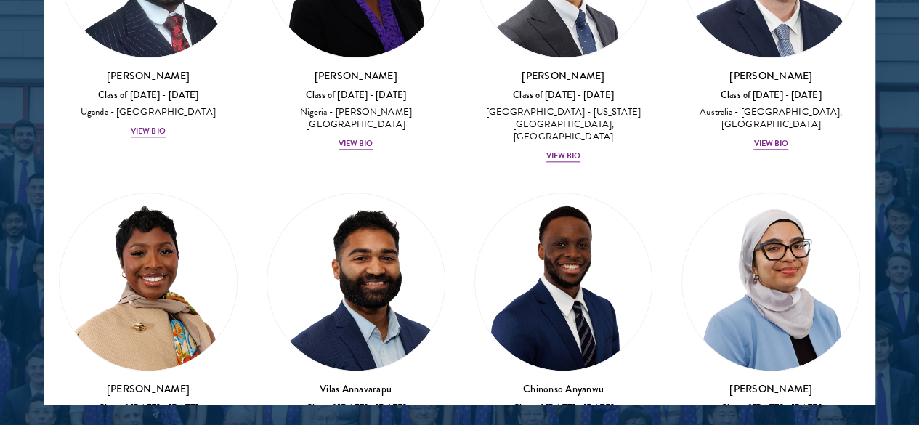
drag, startPoint x: 318, startPoint y: 222, endPoint x: 296, endPoint y: 245, distance: 31.9
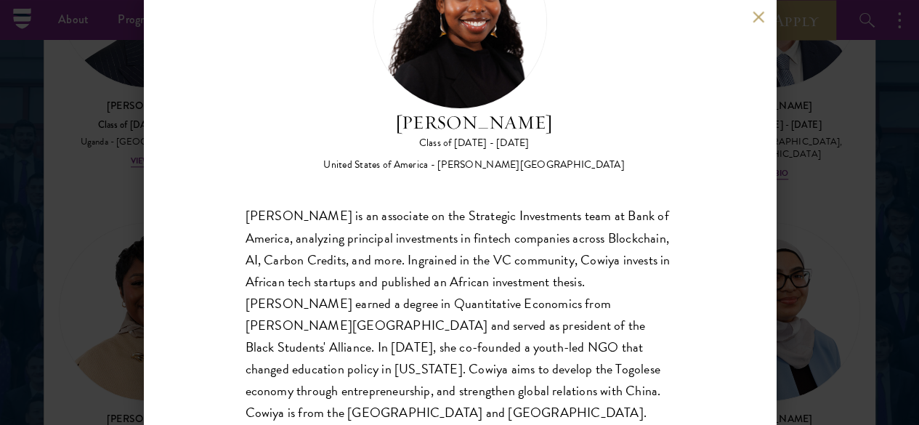
scroll to position [1892, 0]
click at [759, 16] on button at bounding box center [759, 17] width 12 height 12
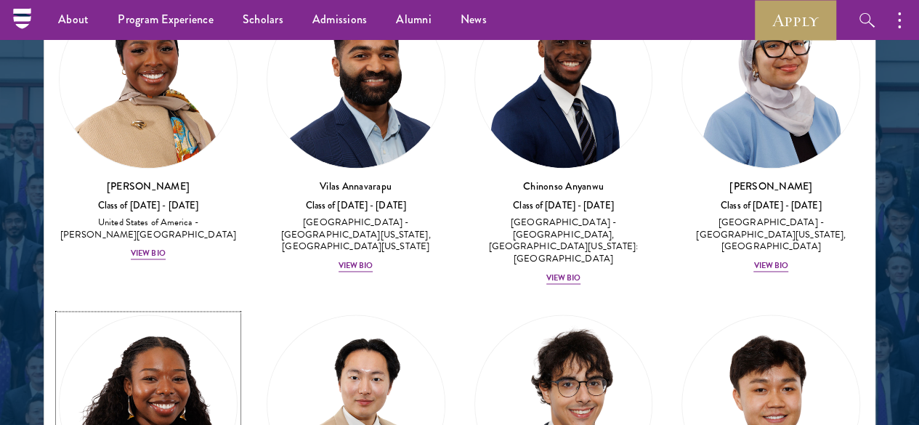
scroll to position [1000, 0]
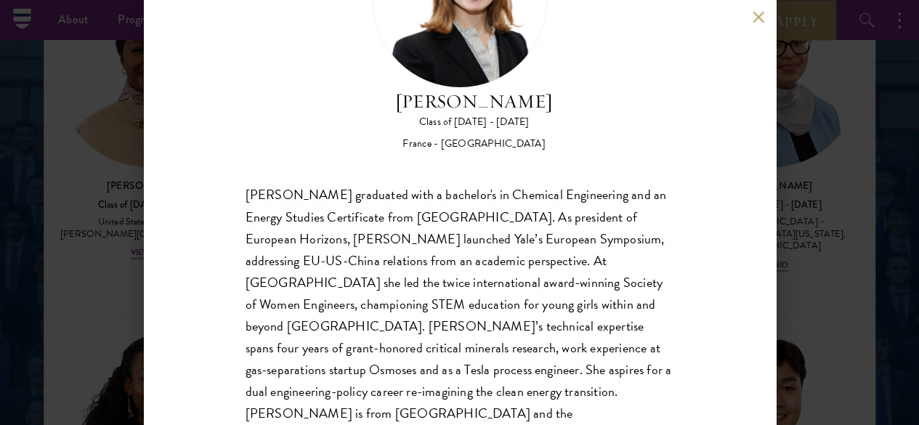
scroll to position [131, 0]
click at [755, 21] on button at bounding box center [759, 17] width 12 height 12
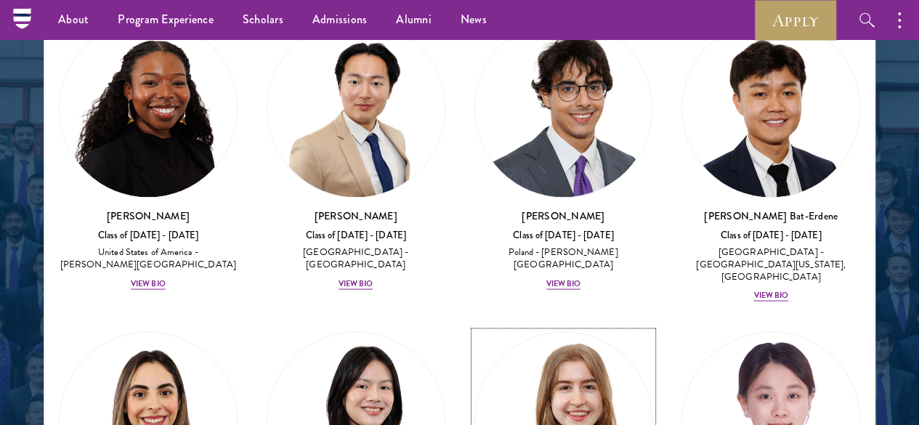
scroll to position [1297, 0]
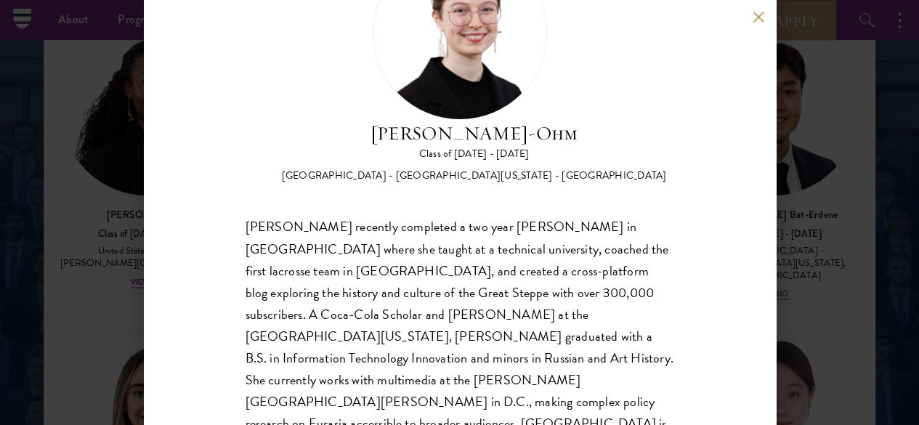
scroll to position [109, 0]
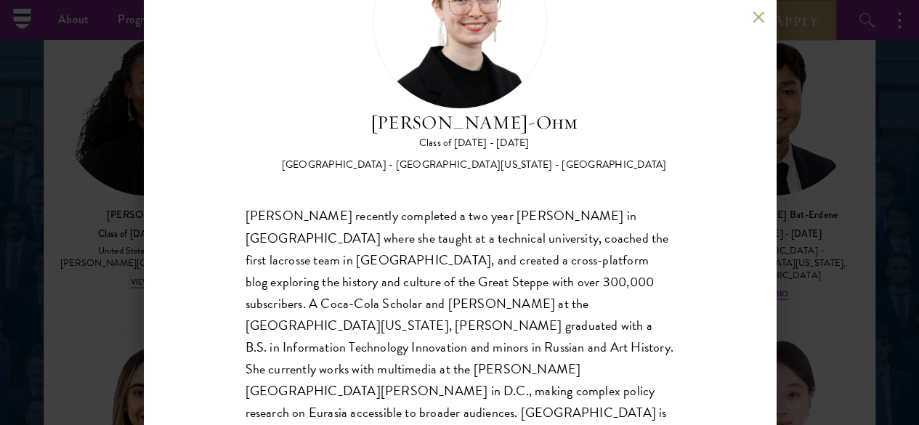
click at [760, 18] on button at bounding box center [759, 17] width 12 height 12
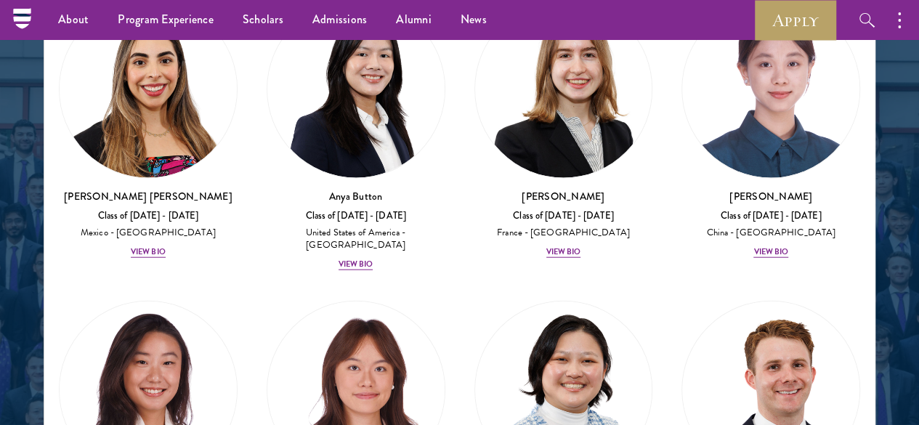
scroll to position [1658, 0]
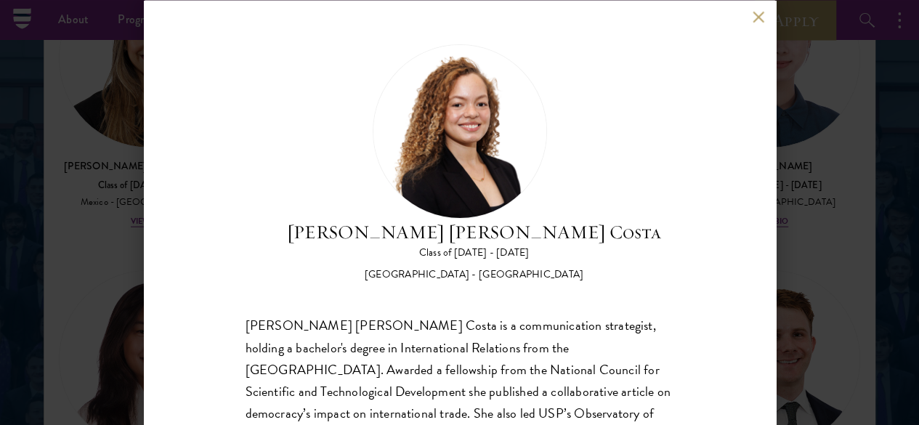
click at [754, 15] on button at bounding box center [759, 17] width 12 height 12
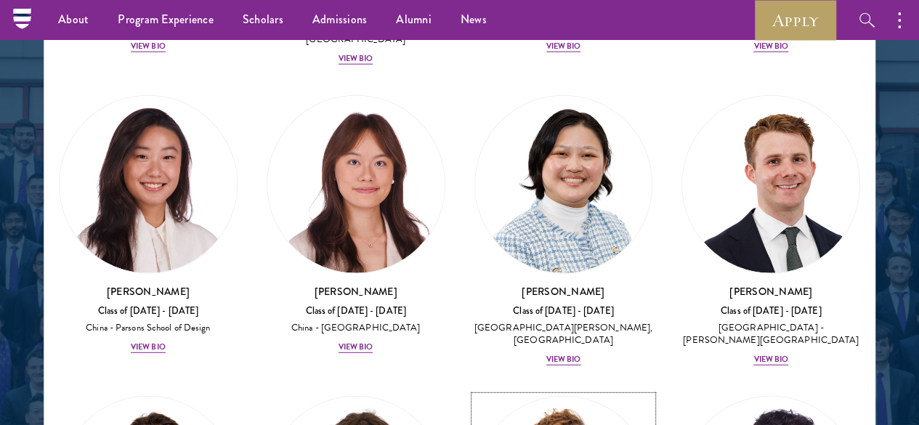
scroll to position [1835, 0]
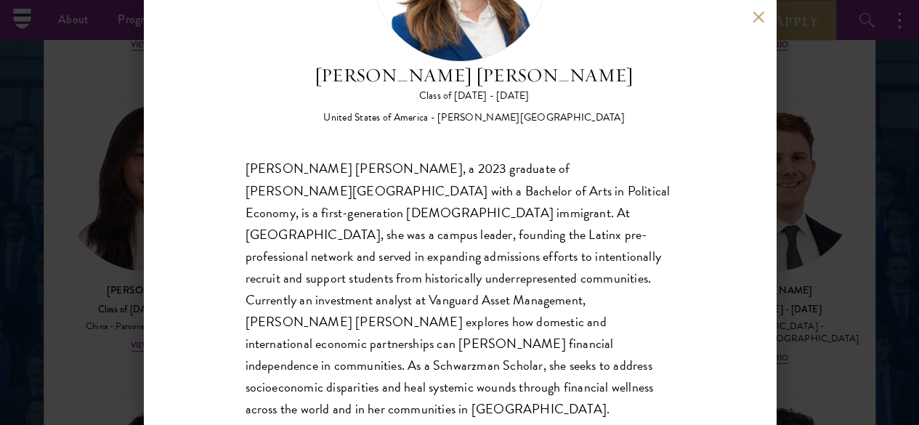
scroll to position [157, 0]
click at [526, 337] on div "[PERSON_NAME] [PERSON_NAME], a 2023 graduate of [PERSON_NAME][GEOGRAPHIC_DATA] …" at bounding box center [460, 311] width 429 height 306
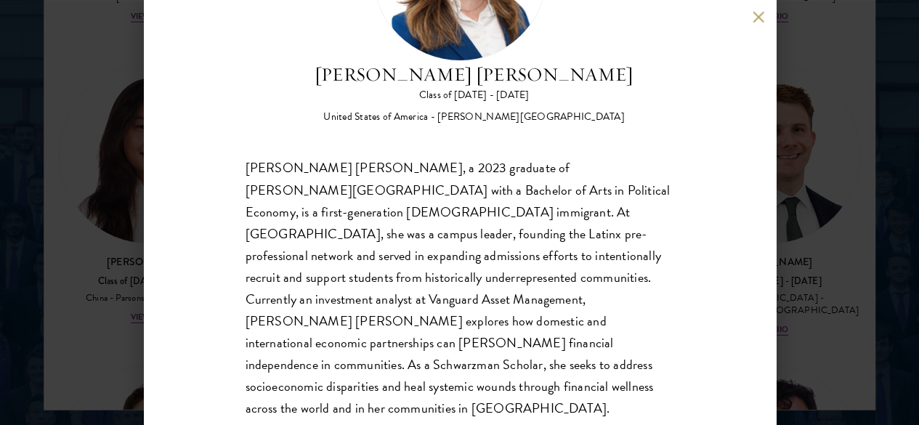
scroll to position [1921, 0]
click at [761, 18] on button at bounding box center [759, 17] width 12 height 12
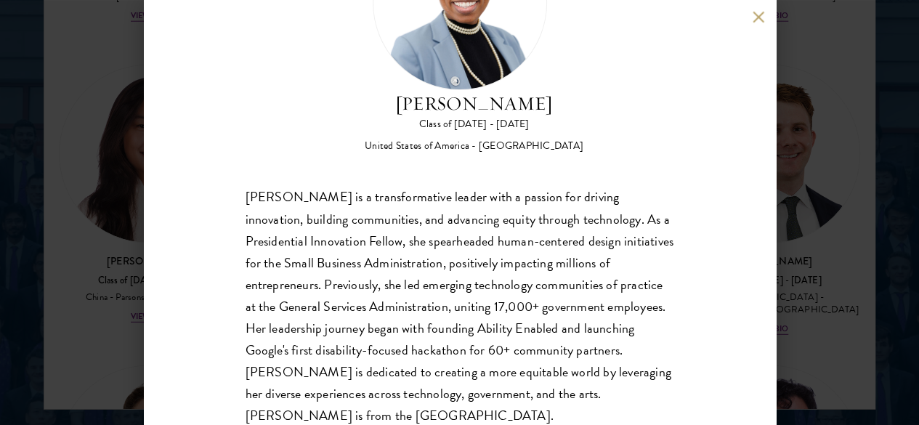
scroll to position [133, 0]
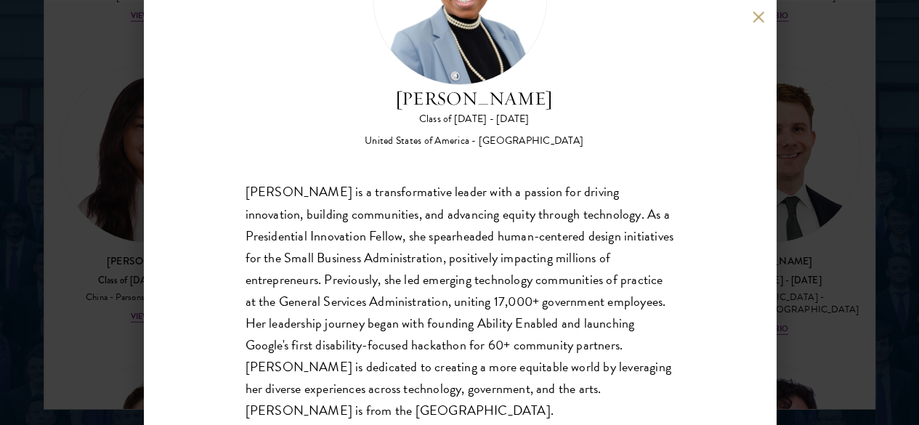
click at [758, 10] on div "[PERSON_NAME] Class of [DATE] - [DATE] [GEOGRAPHIC_DATA] - [GEOGRAPHIC_DATA] [P…" at bounding box center [460, 212] width 632 height 425
click at [757, 15] on button at bounding box center [759, 17] width 12 height 12
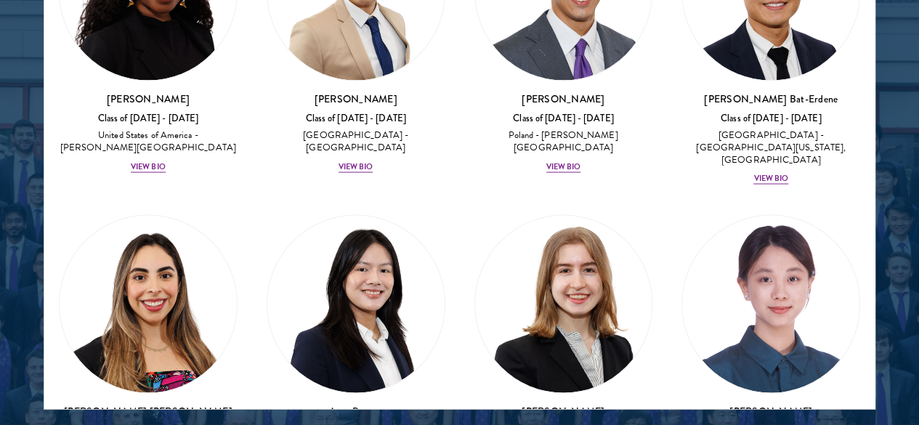
scroll to position [1382, 0]
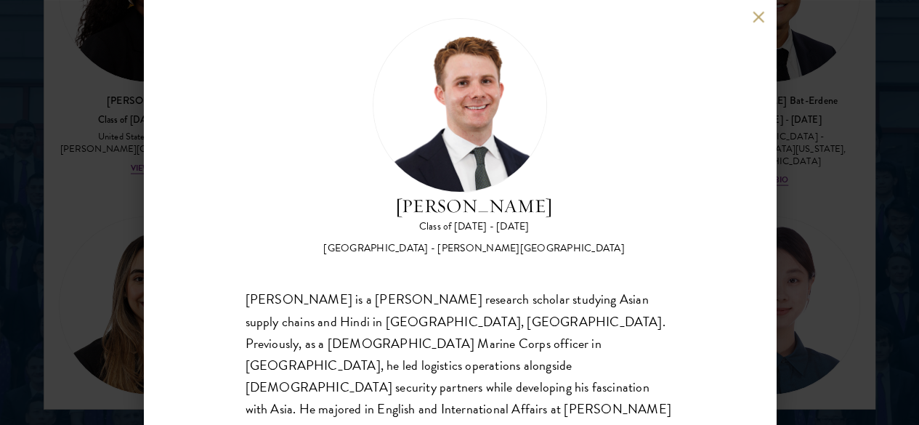
scroll to position [26, 0]
click at [756, 15] on button at bounding box center [759, 17] width 12 height 12
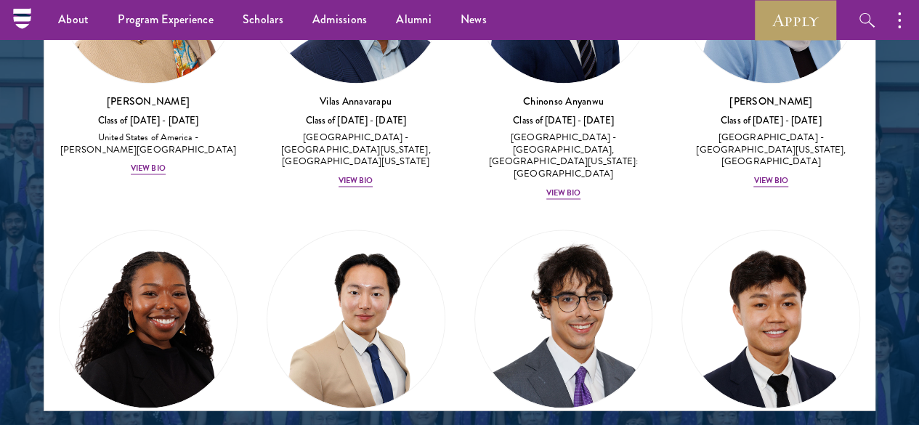
scroll to position [1056, 0]
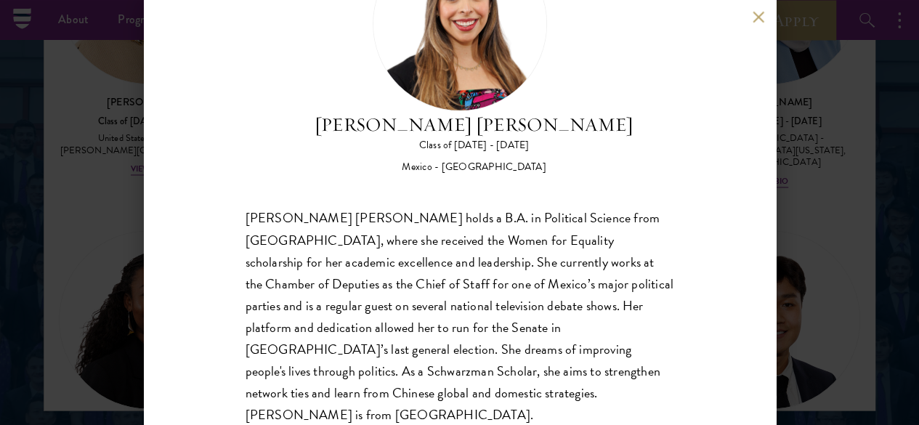
scroll to position [49, 0]
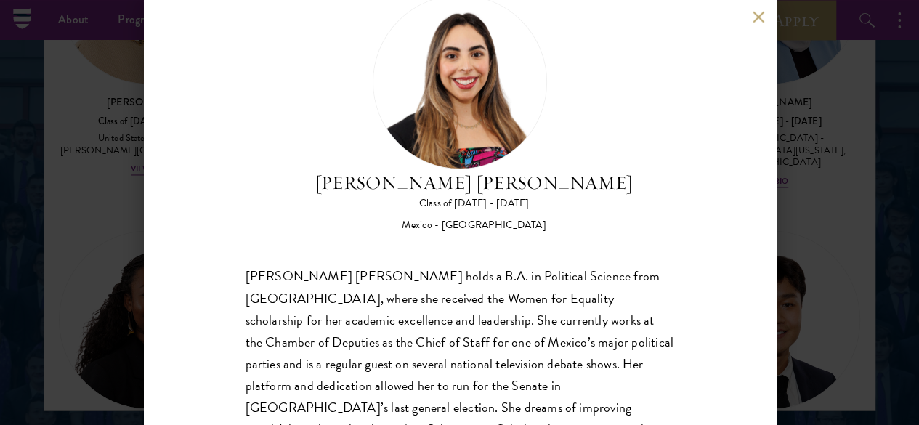
click at [756, 20] on button at bounding box center [759, 17] width 12 height 12
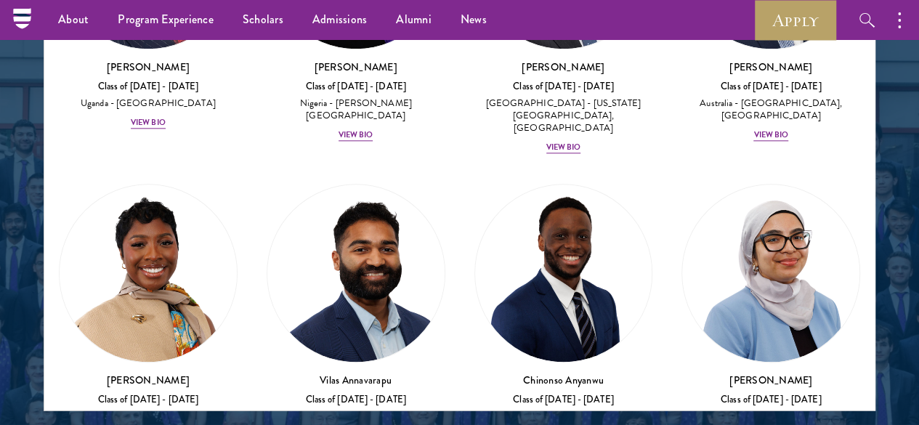
scroll to position [776, 0]
